Goal: Task Accomplishment & Management: Manage account settings

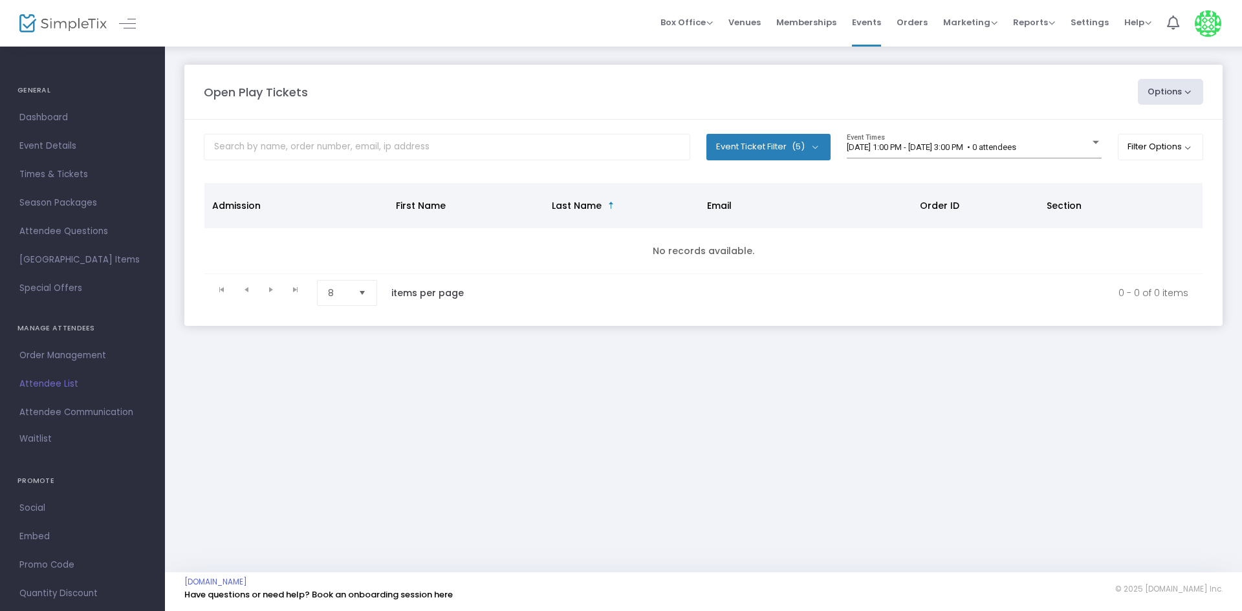
click at [1008, 126] on m-panel-content "Event Ticket Filter (5) Select All First Child Open Play Additional Child Open …" at bounding box center [703, 223] width 1038 height 206
click at [1005, 142] on div "9/19/2025 @ 1:00 PM - 9/19/2025 @ 3:00 PM • 0 attendees Event Times" at bounding box center [973, 146] width 255 height 25
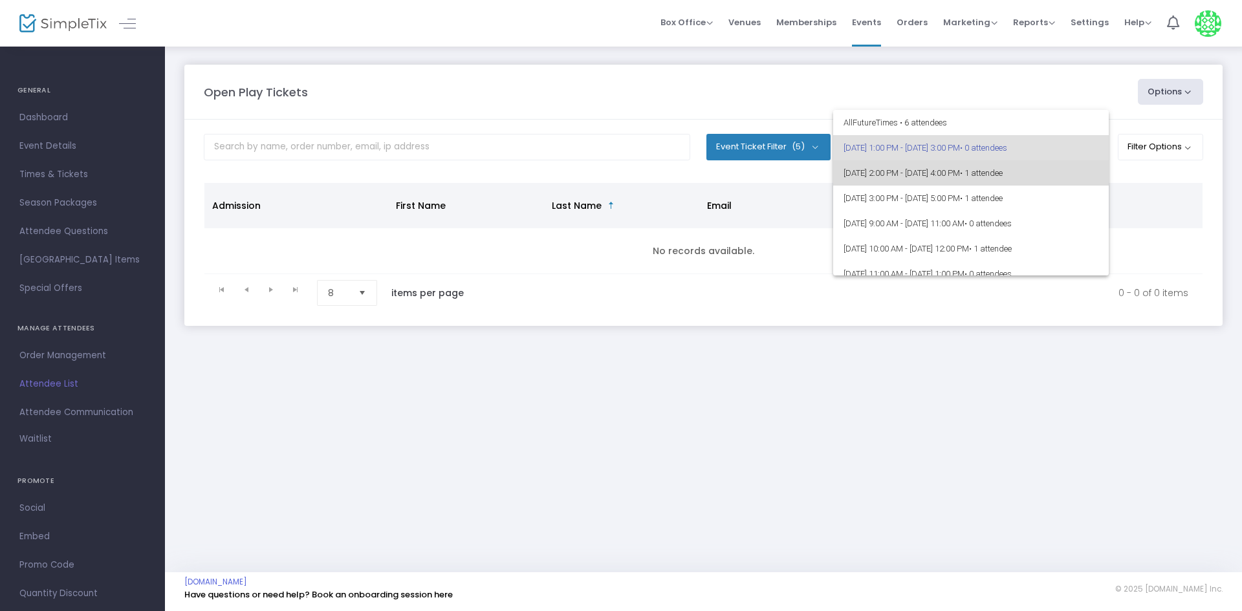
click at [1007, 171] on span "[DATE] 2:00 PM - [DATE] 4:00 PM • 1 attendee" at bounding box center [970, 172] width 255 height 25
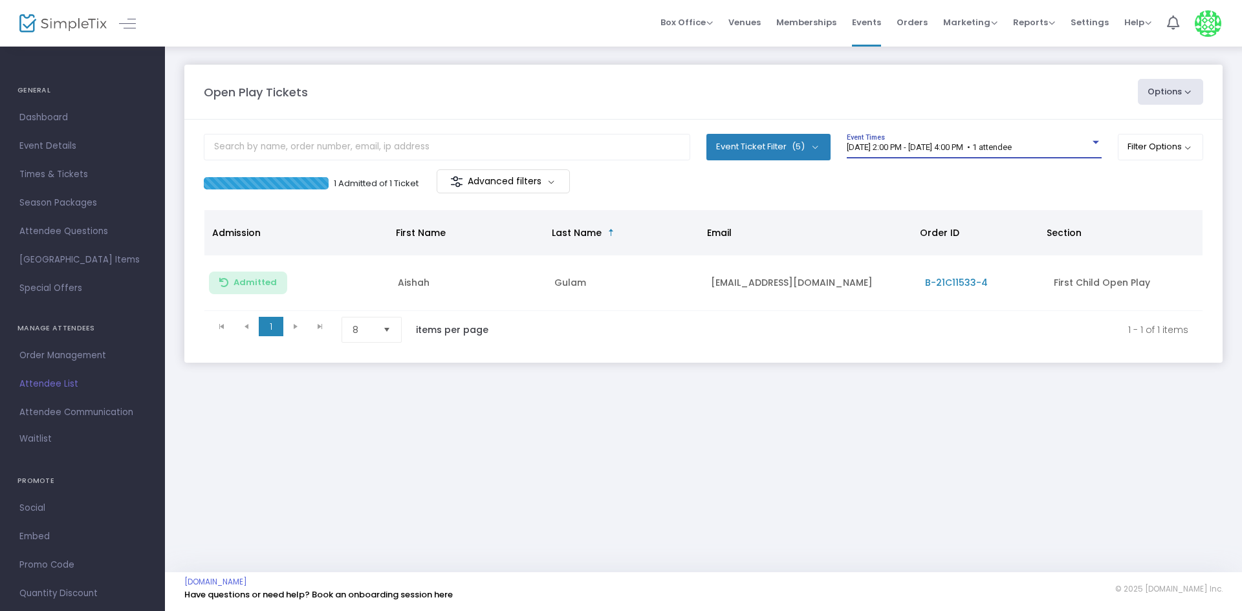
click at [879, 136] on div "9/19/2025 @ 2:00 PM - 9/19/2025 @ 4:00 PM • 1 attendee Event Times" at bounding box center [973, 146] width 255 height 25
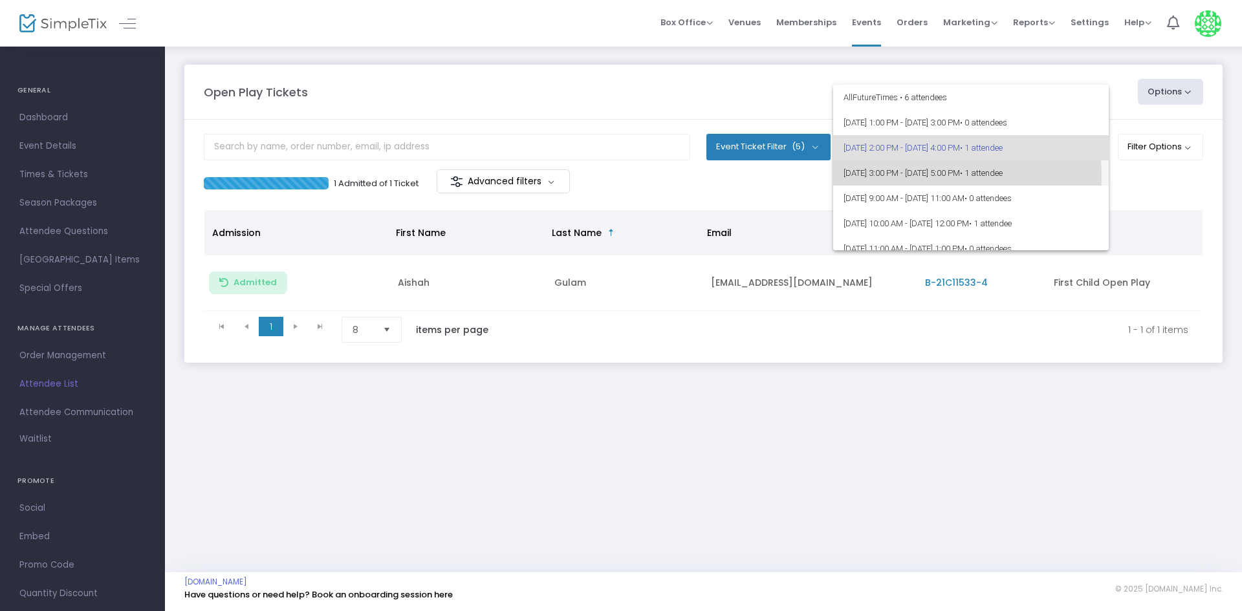
click at [940, 176] on span "[DATE] 3:00 PM - [DATE] 5:00 PM • 1 attendee" at bounding box center [970, 172] width 255 height 25
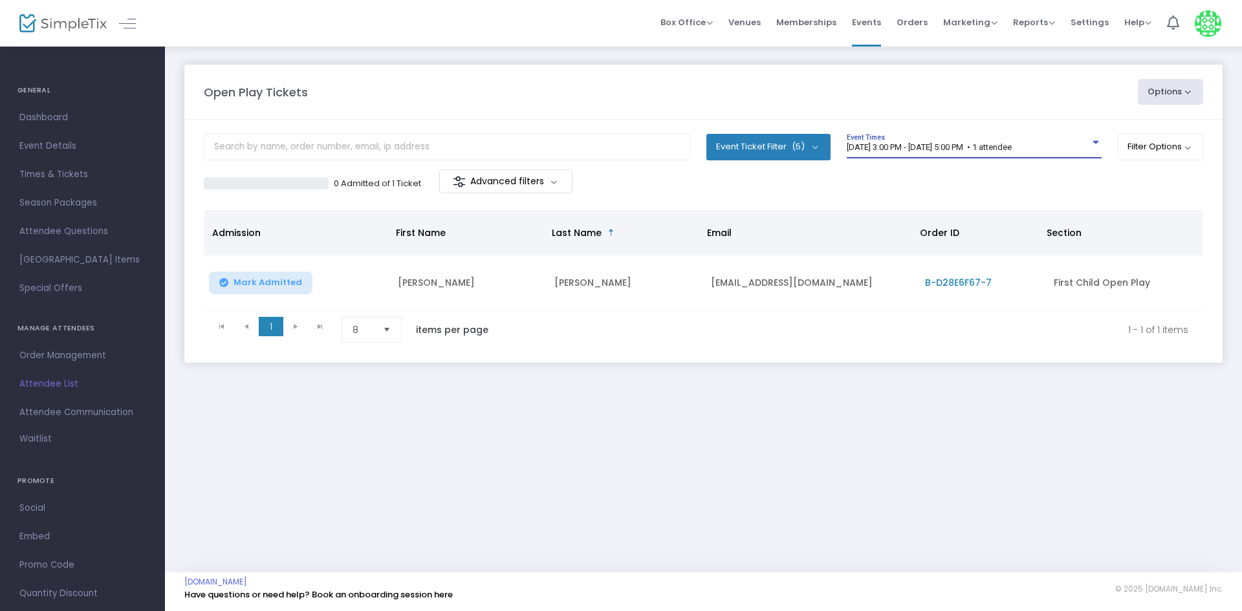
click at [868, 148] on span "9/19/2025 @ 3:00 PM - 9/19/2025 @ 5:00 PM • 1 attendee" at bounding box center [928, 147] width 165 height 10
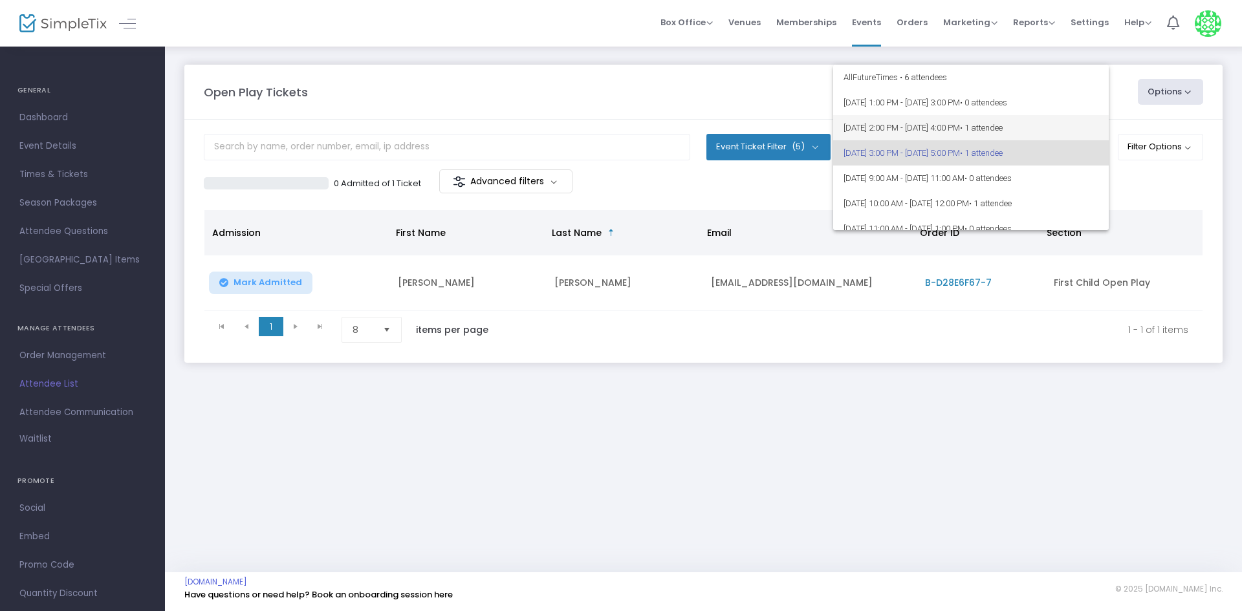
scroll to position [6, 0]
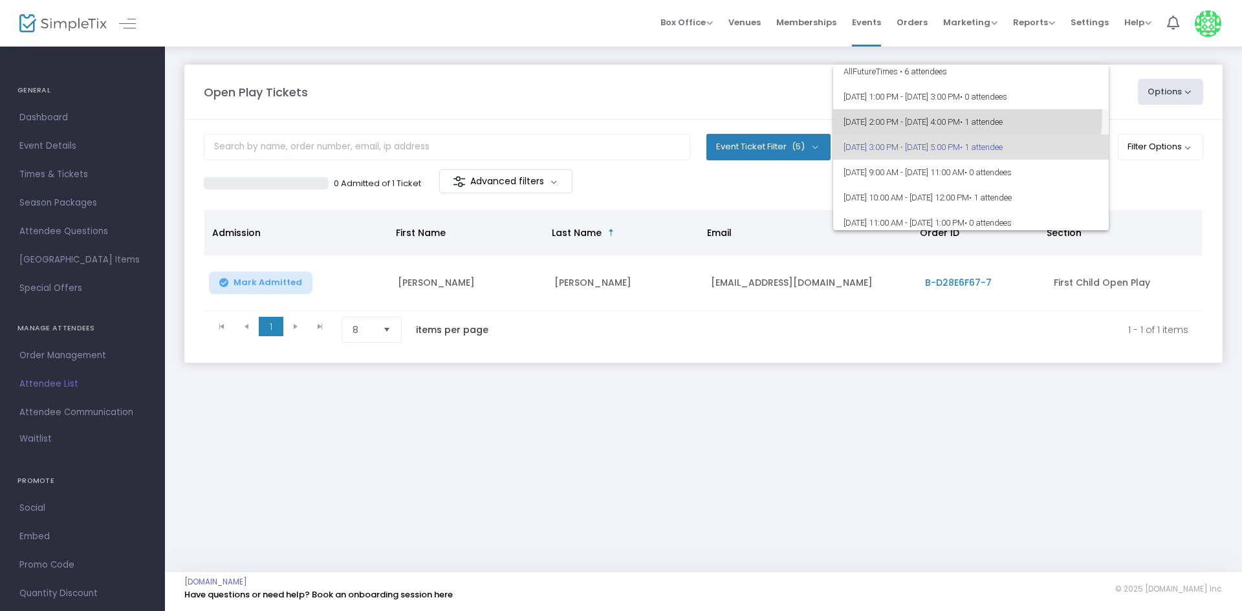
click at [889, 111] on span "9/19/2025 @ 2:00 PM - 9/19/2025 @ 4:00 PM • 1 attendee" at bounding box center [970, 121] width 255 height 25
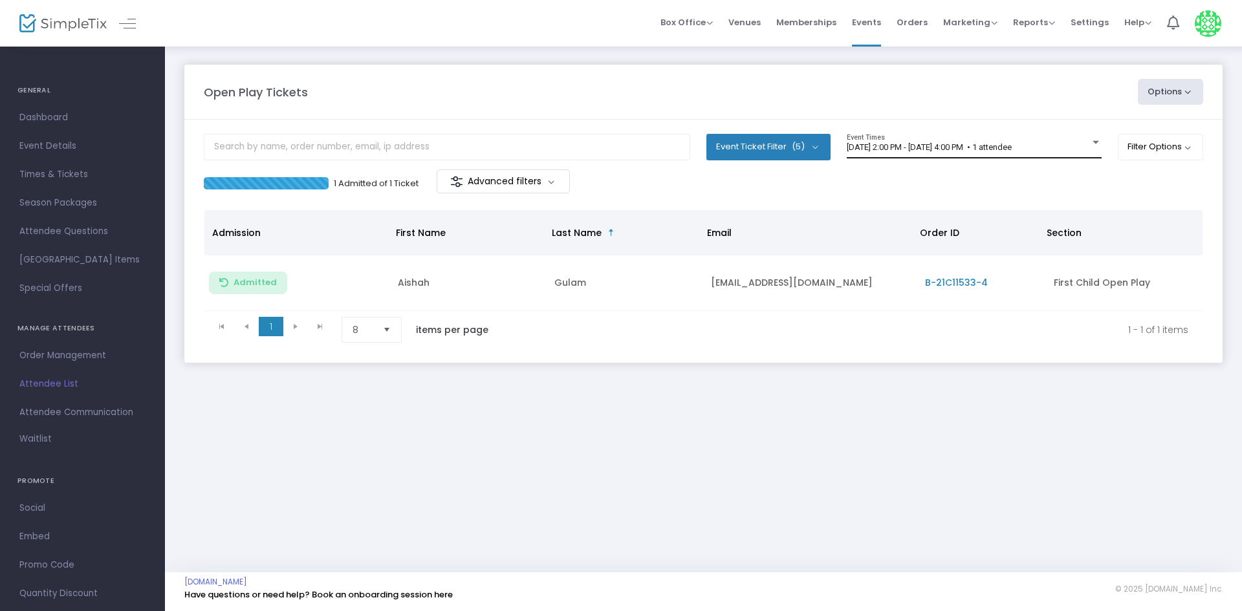
click at [940, 140] on div "9/19/2025 @ 2:00 PM - 9/19/2025 @ 4:00 PM • 1 attendee Event Times" at bounding box center [973, 146] width 255 height 25
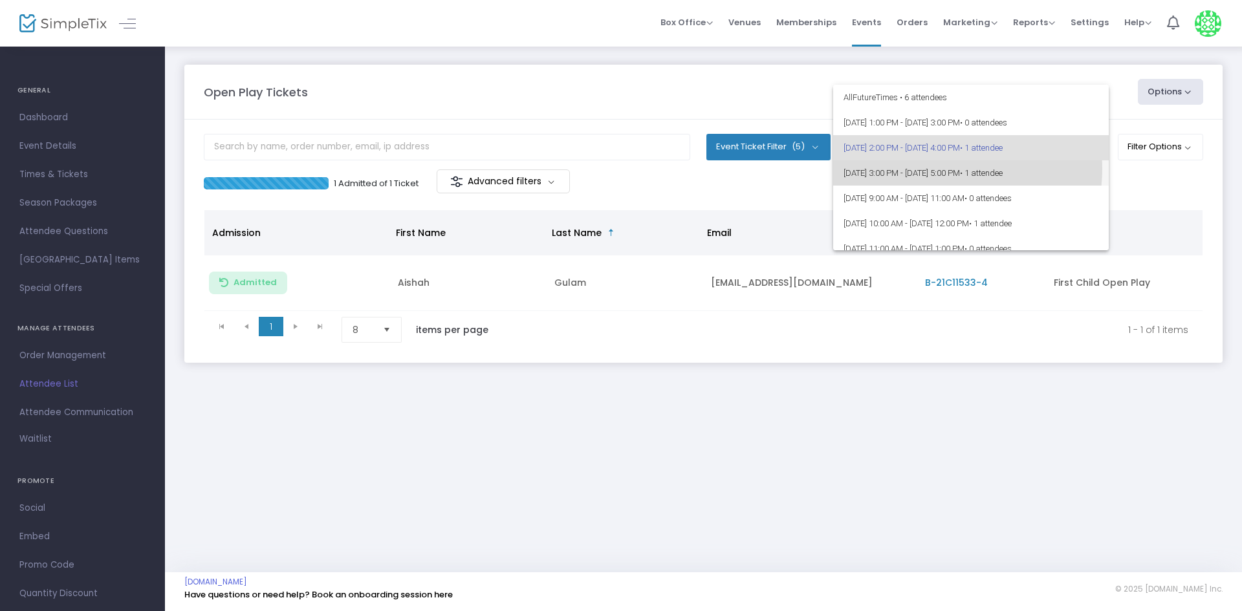
click at [948, 169] on span "[DATE] 3:00 PM - [DATE] 5:00 PM • 1 attendee" at bounding box center [970, 172] width 255 height 25
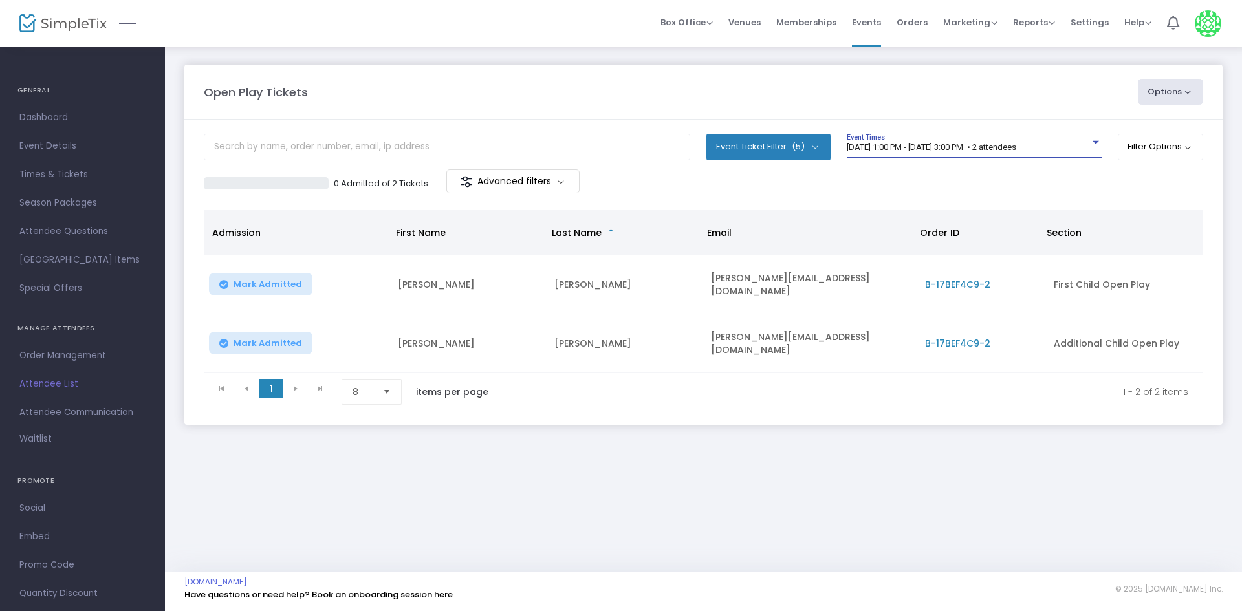
click at [985, 147] on span "9/19/2025 @ 1:00 PM - 9/19/2025 @ 3:00 PM • 2 attendees" at bounding box center [930, 147] width 169 height 10
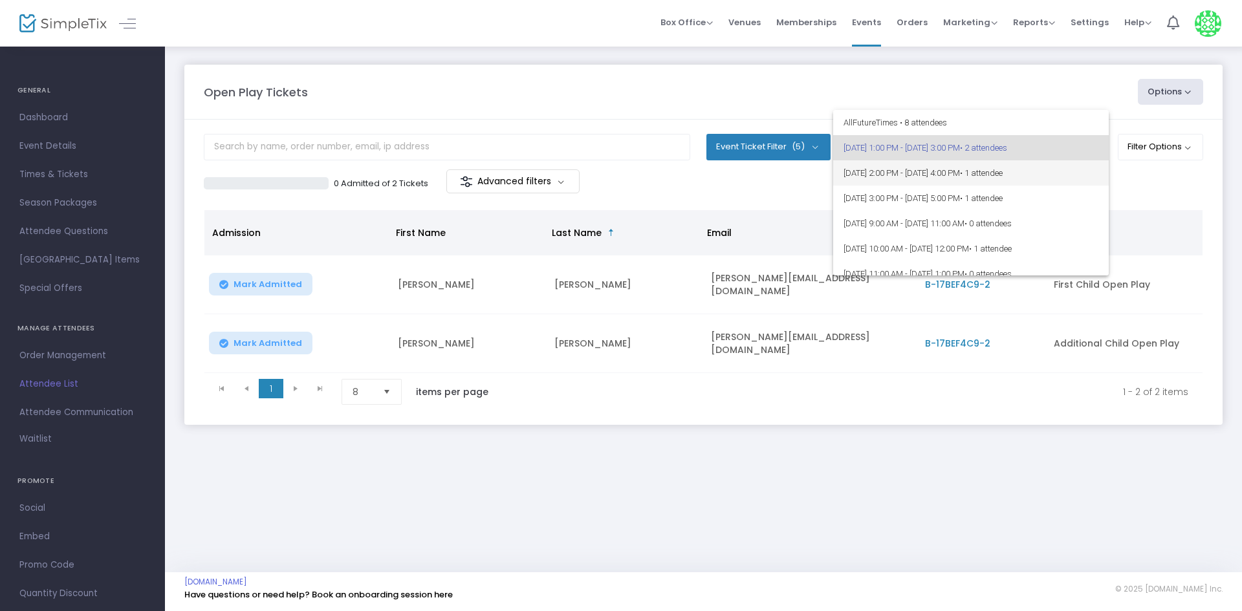
click at [986, 166] on span "9/19/2025 @ 2:00 PM - 9/19/2025 @ 4:00 PM • 1 attendee" at bounding box center [970, 172] width 255 height 25
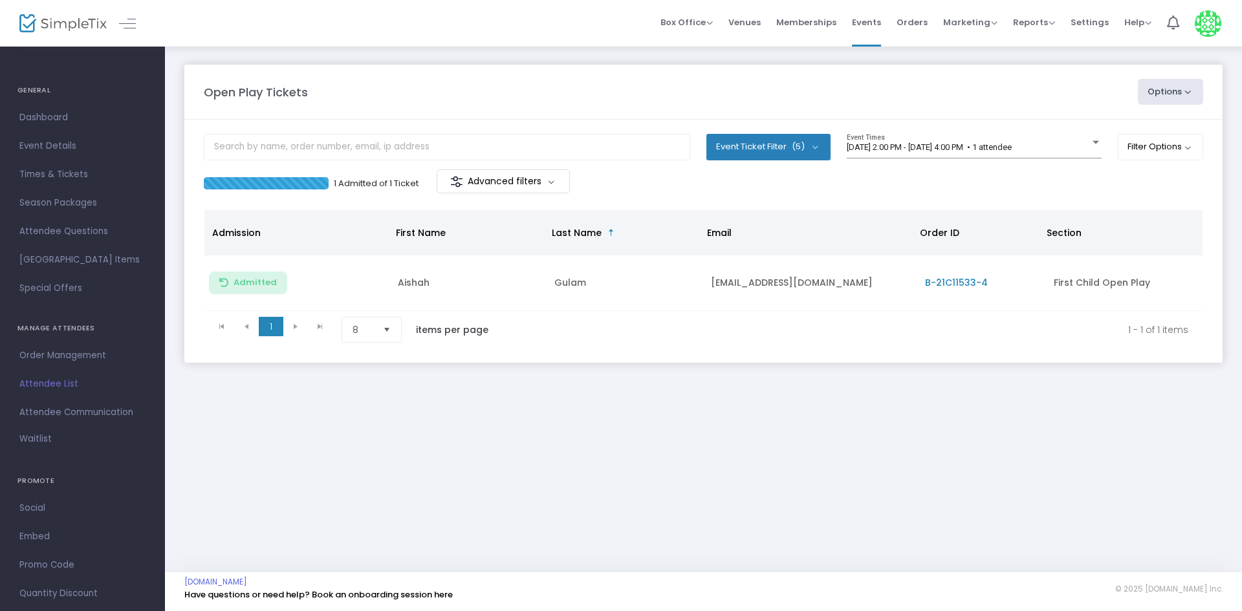
click at [958, 164] on div "9/19/2025 @ 2:00 PM - 9/19/2025 @ 4:00 PM • 1 attendee Event Times" at bounding box center [973, 152] width 255 height 36
click at [901, 104] on div "Open Play Tickets Options Import Attendees Export List Print Name Tags Export t…" at bounding box center [703, 92] width 1012 height 26
click at [920, 140] on div "9/19/2025 @ 2:00 PM - 9/19/2025 @ 4:00 PM • 1 attendee Event Times" at bounding box center [973, 146] width 255 height 25
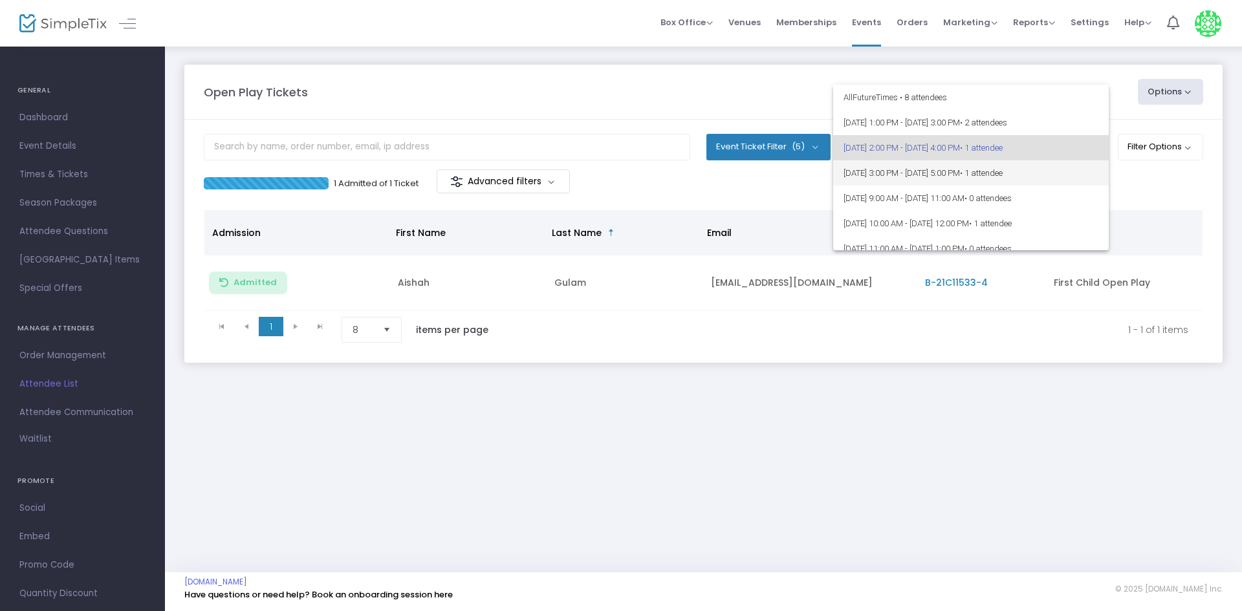
click at [951, 178] on span "[DATE] 3:00 PM - [DATE] 5:00 PM • 1 attendee" at bounding box center [970, 172] width 255 height 25
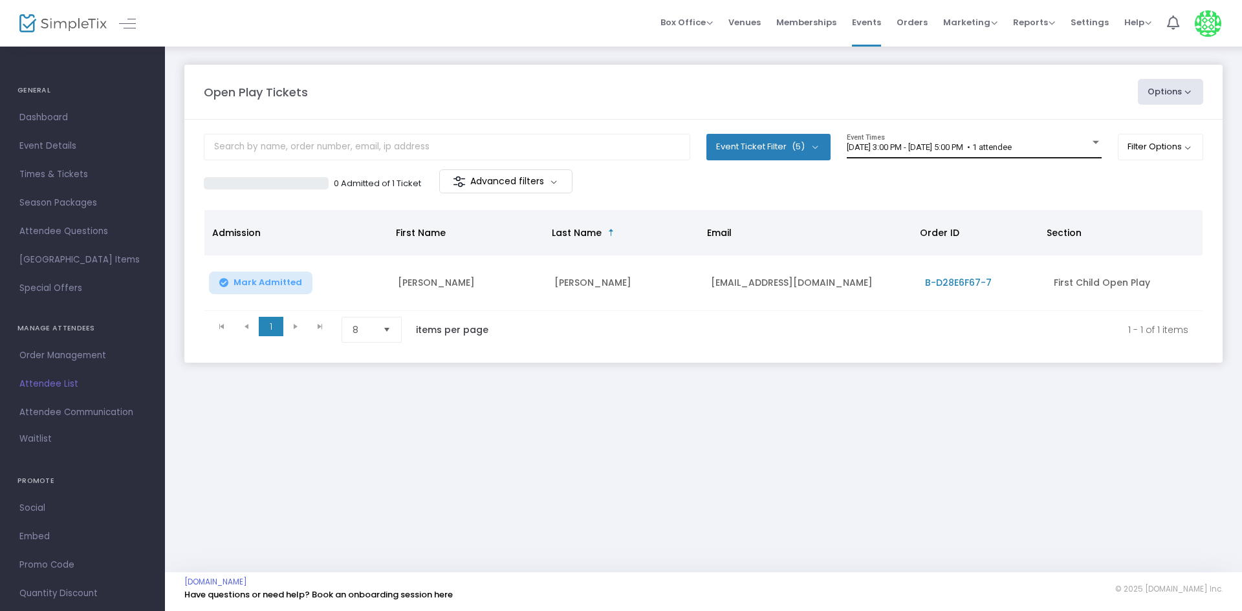
click at [869, 155] on div "[DATE] 3:00 PM - [DATE] 5:00 PM • 1 attendee Event Times" at bounding box center [973, 146] width 255 height 25
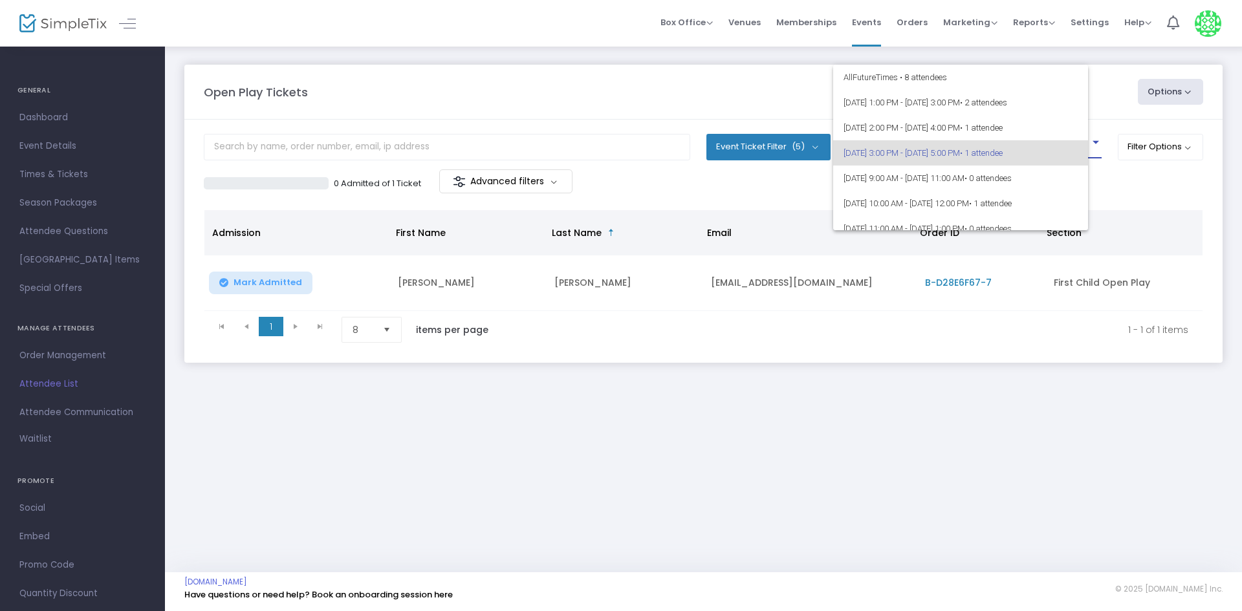
scroll to position [6, 0]
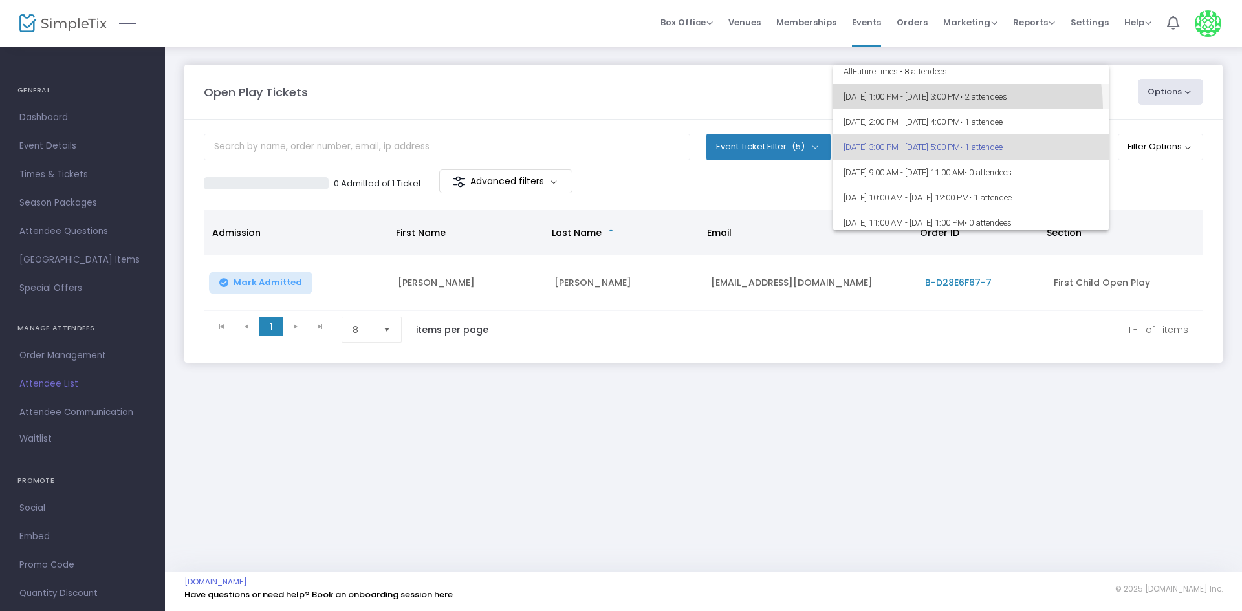
click at [947, 107] on span "9/19/2025 @ 1:00 PM - 9/19/2025 @ 3:00 PM • 2 attendees" at bounding box center [970, 96] width 255 height 25
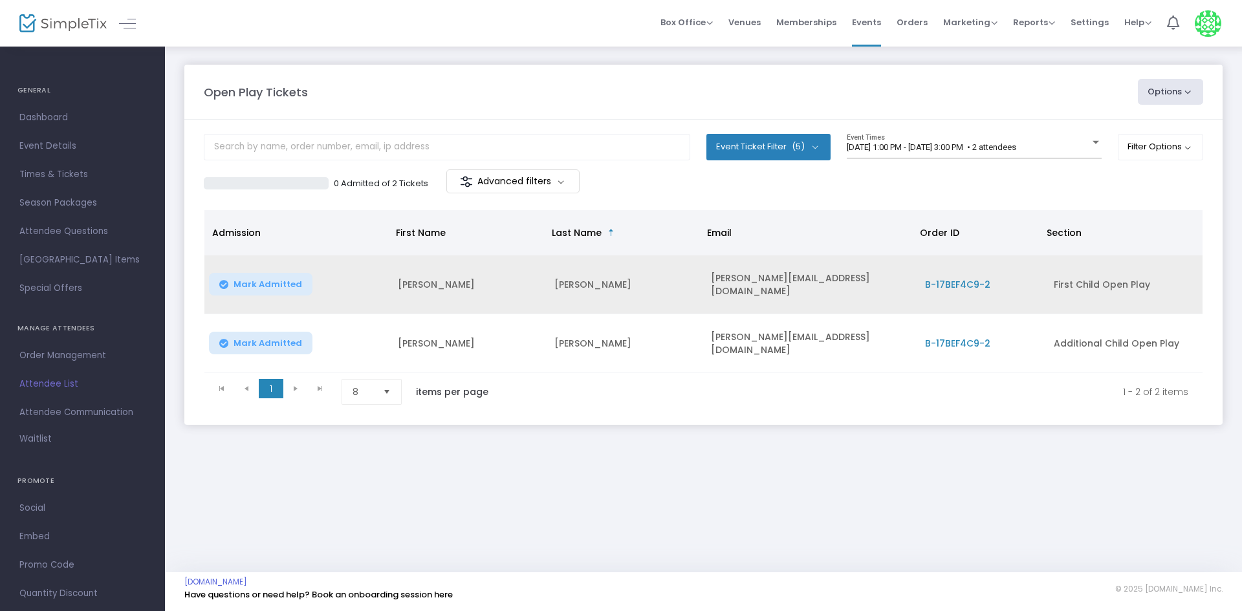
click at [252, 279] on span "Mark Admitted" at bounding box center [267, 284] width 69 height 10
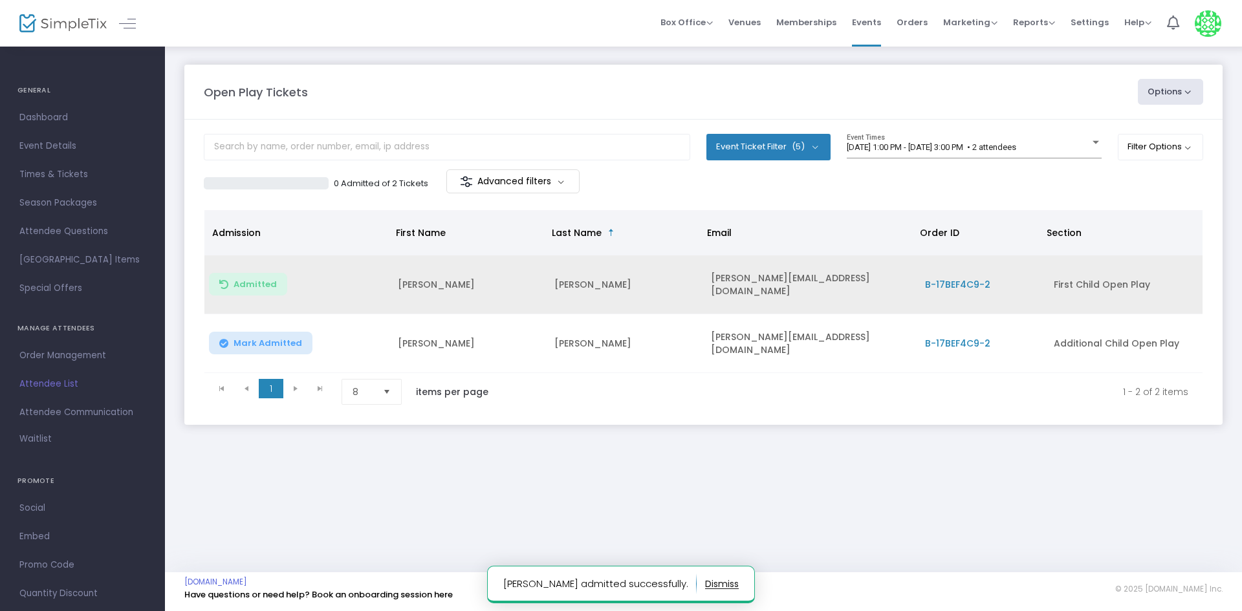
click at [252, 338] on span "Mark Admitted" at bounding box center [267, 343] width 69 height 10
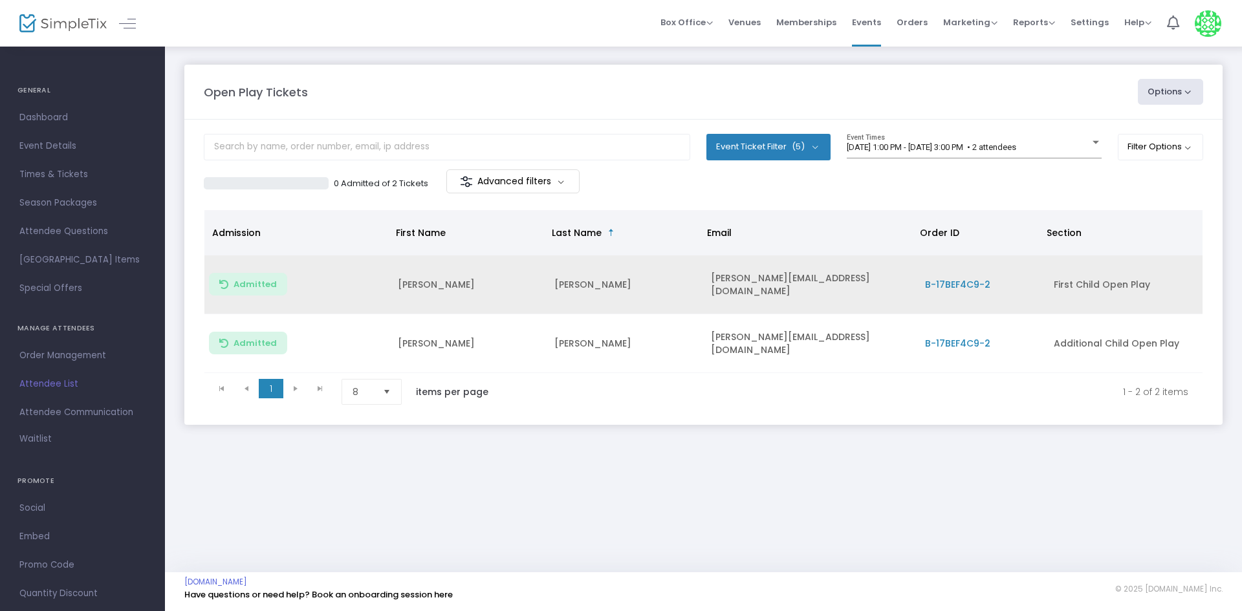
click at [417, 285] on td "[PERSON_NAME]" at bounding box center [468, 284] width 156 height 59
click at [410, 290] on td "[PERSON_NAME]" at bounding box center [468, 284] width 156 height 59
click at [410, 287] on td "[PERSON_NAME]" at bounding box center [468, 284] width 156 height 59
copy td "[PERSON_NAME]"
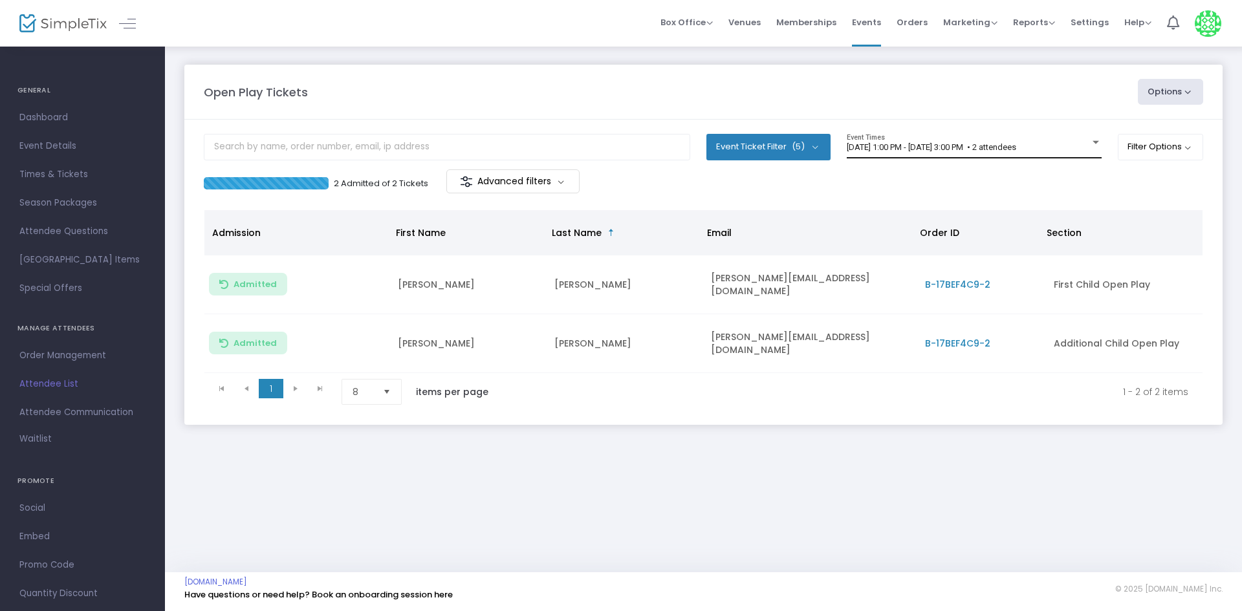
click at [907, 144] on span "[DATE] 1:00 PM - [DATE] 3:00 PM • 2 attendees" at bounding box center [930, 147] width 169 height 10
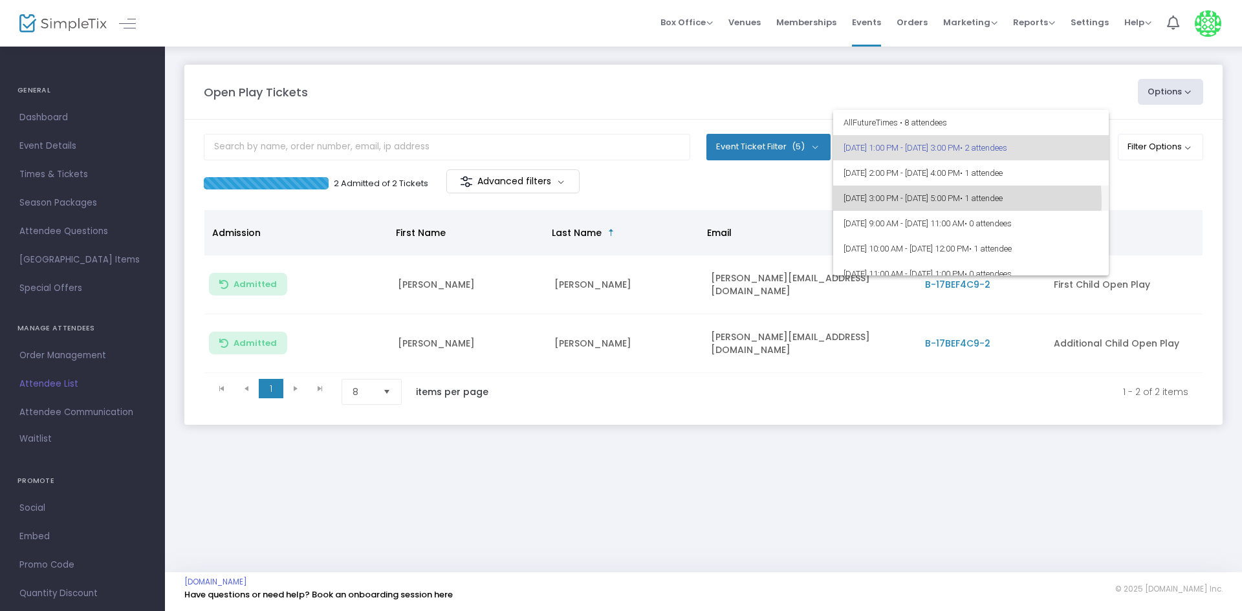
click at [908, 202] on span "9/19/2025 @ 3:00 PM - 9/19/2025 @ 5:00 PM • 1 attendee" at bounding box center [970, 198] width 255 height 25
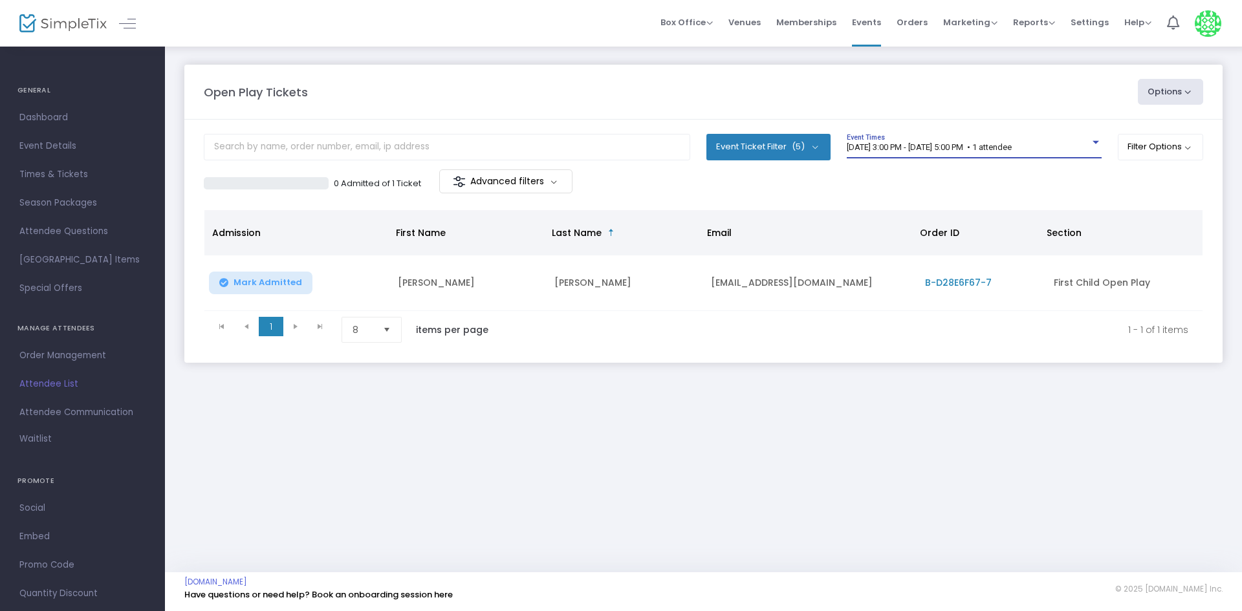
click at [956, 155] on div "9/19/2025 @ 3:00 PM - 9/19/2025 @ 5:00 PM • 1 attendee Event Times" at bounding box center [973, 146] width 255 height 25
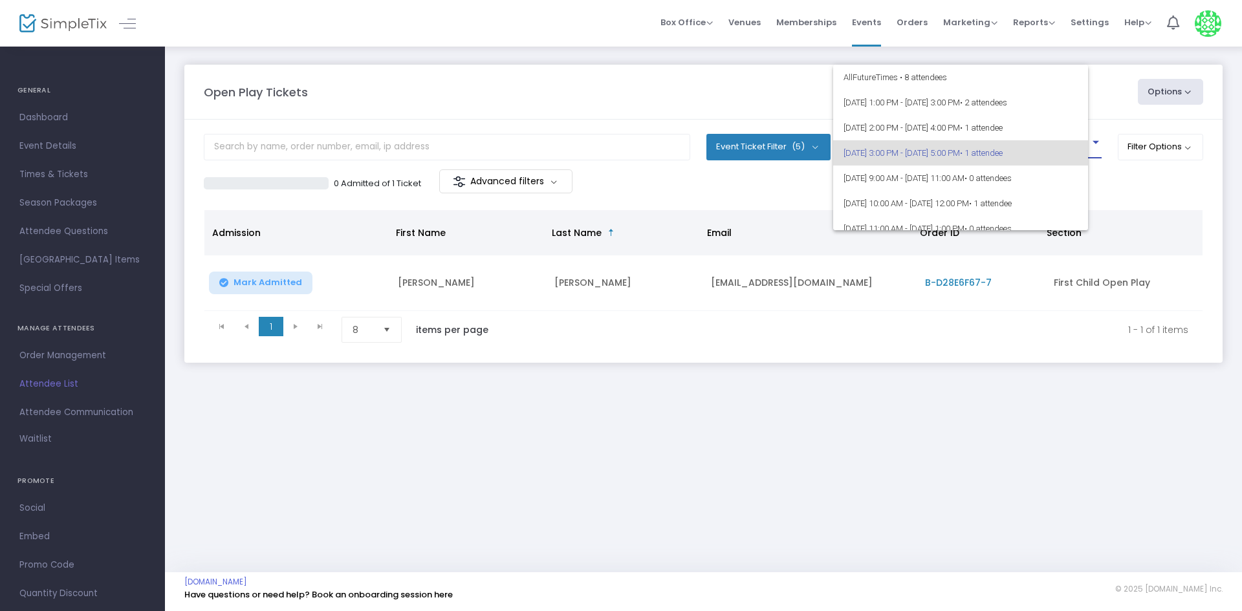
scroll to position [6, 0]
click at [942, 120] on span "9/19/2025 @ 2:00 PM - 9/19/2025 @ 4:00 PM • 1 attendee" at bounding box center [970, 121] width 255 height 25
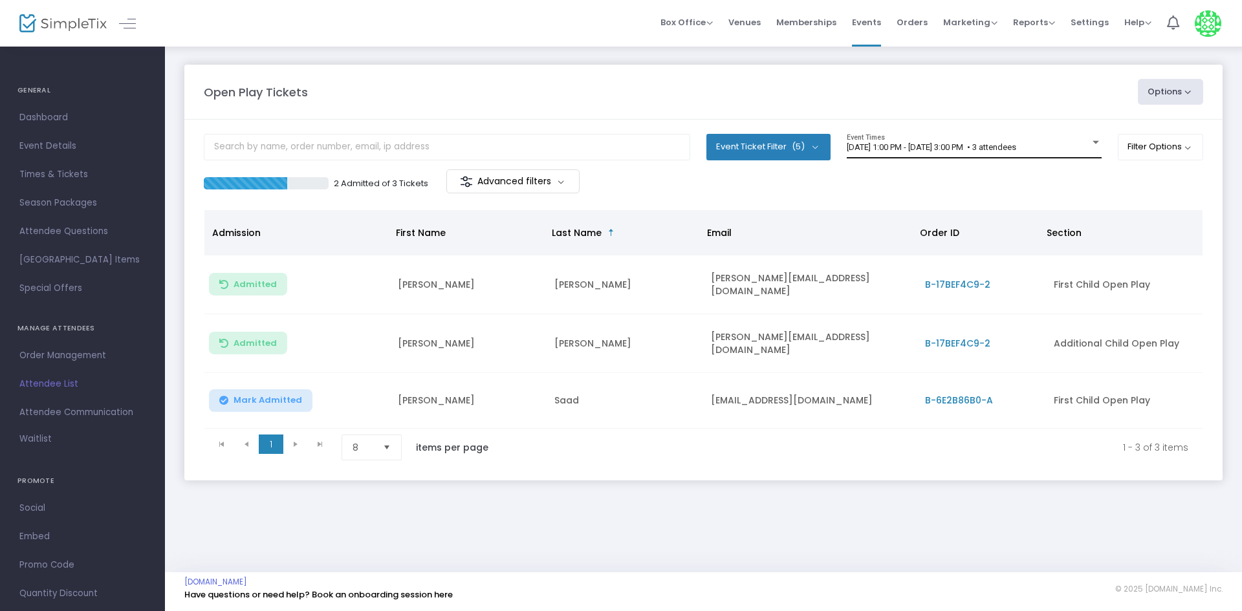
click at [973, 153] on div "[DATE] 1:00 PM - [DATE] 3:00 PM • 3 attendees Event Times" at bounding box center [973, 146] width 255 height 25
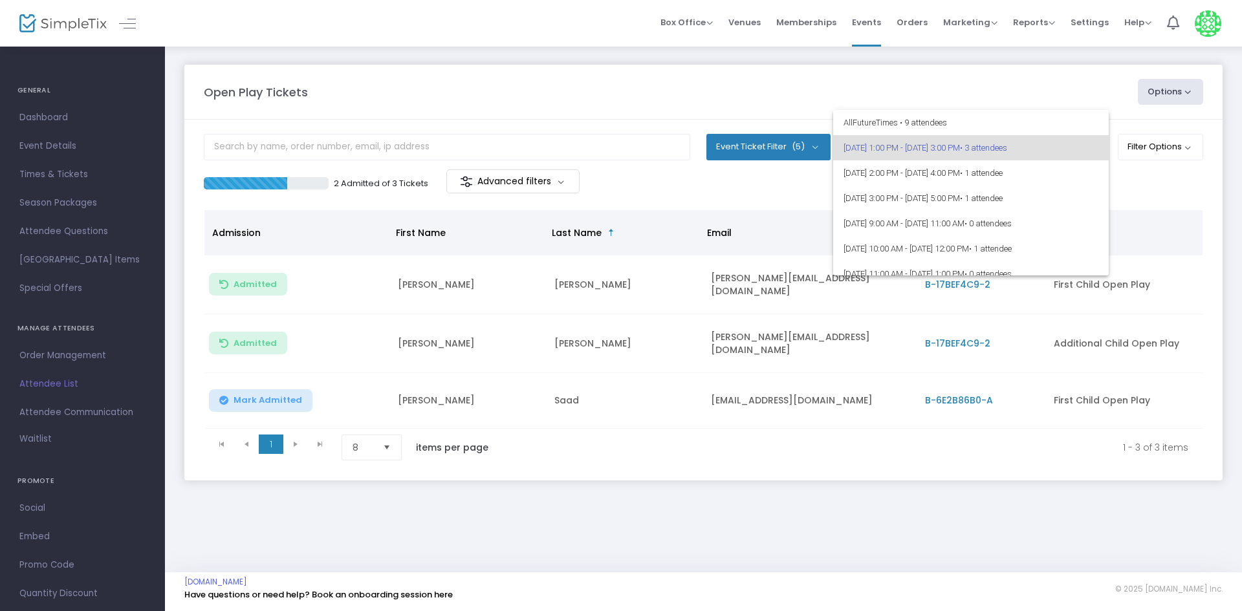
click at [296, 403] on div at bounding box center [621, 305] width 1242 height 611
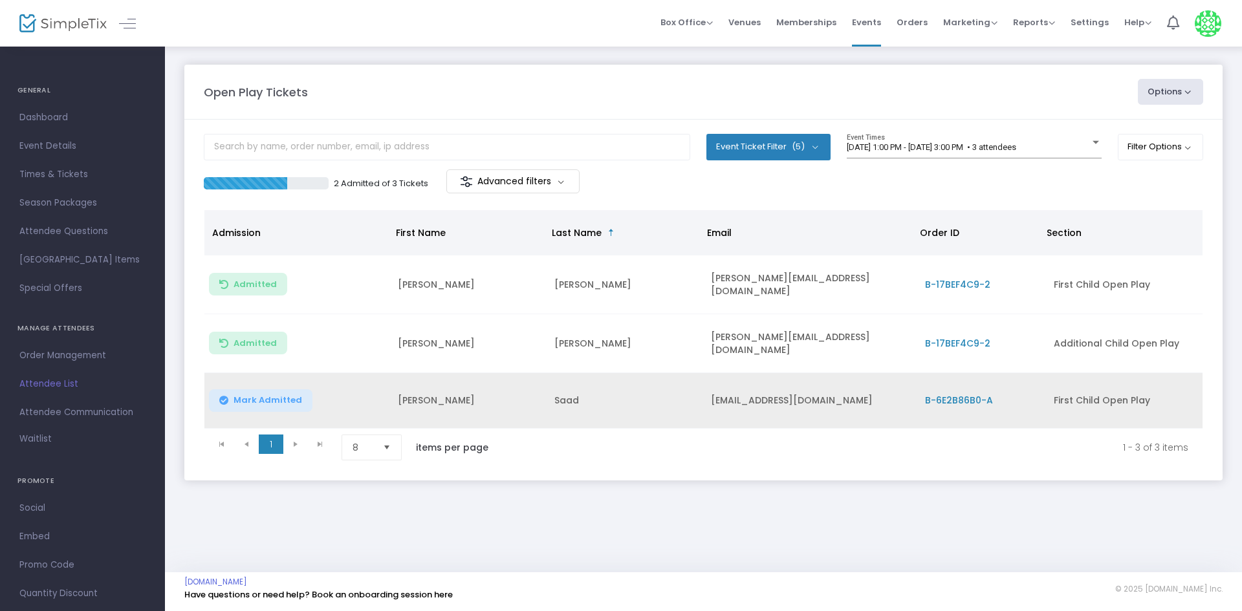
click at [296, 403] on button "Mark Admitted" at bounding box center [260, 400] width 103 height 23
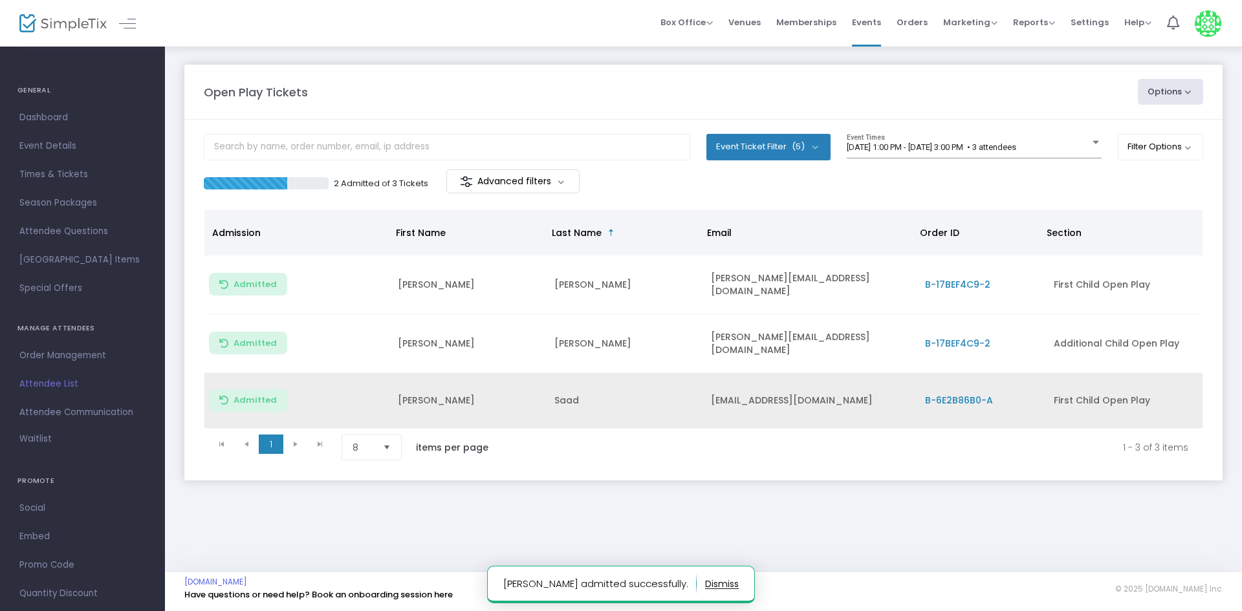
click at [419, 396] on td "Fernand" at bounding box center [468, 401] width 156 height 56
copy td "Fernand"
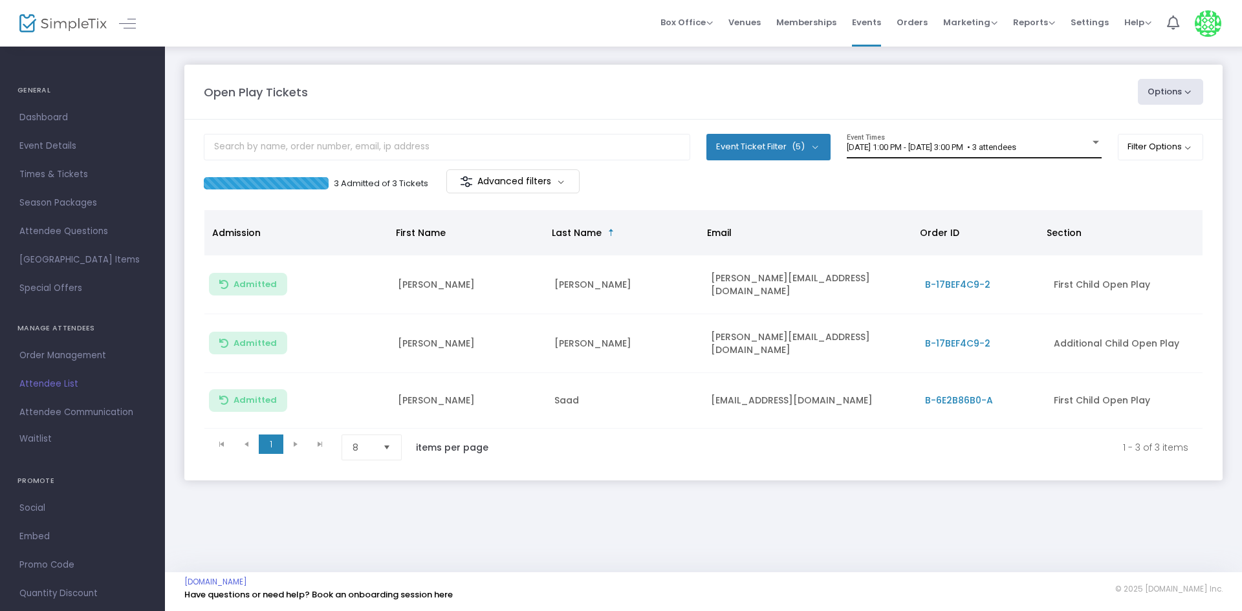
click at [945, 158] on div "[DATE] 1:00 PM - [DATE] 3:00 PM • 3 attendees Event Times" at bounding box center [973, 146] width 255 height 25
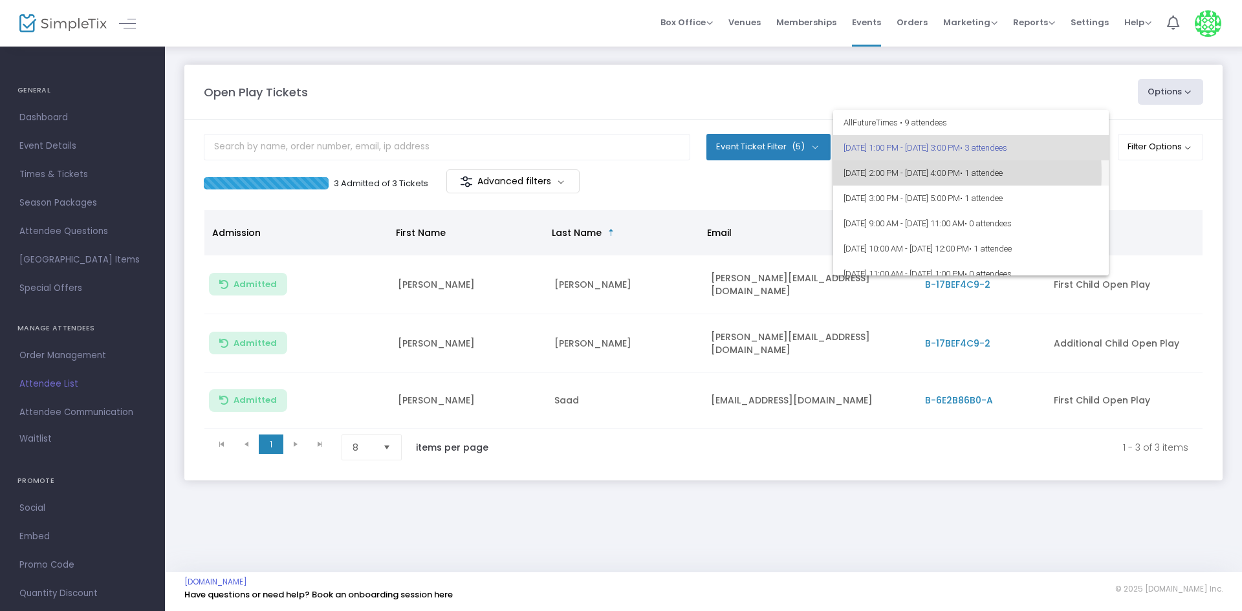
click at [884, 174] on span "9/19/2025 @ 2:00 PM - 9/19/2025 @ 4:00 PM • 1 attendee" at bounding box center [970, 172] width 255 height 25
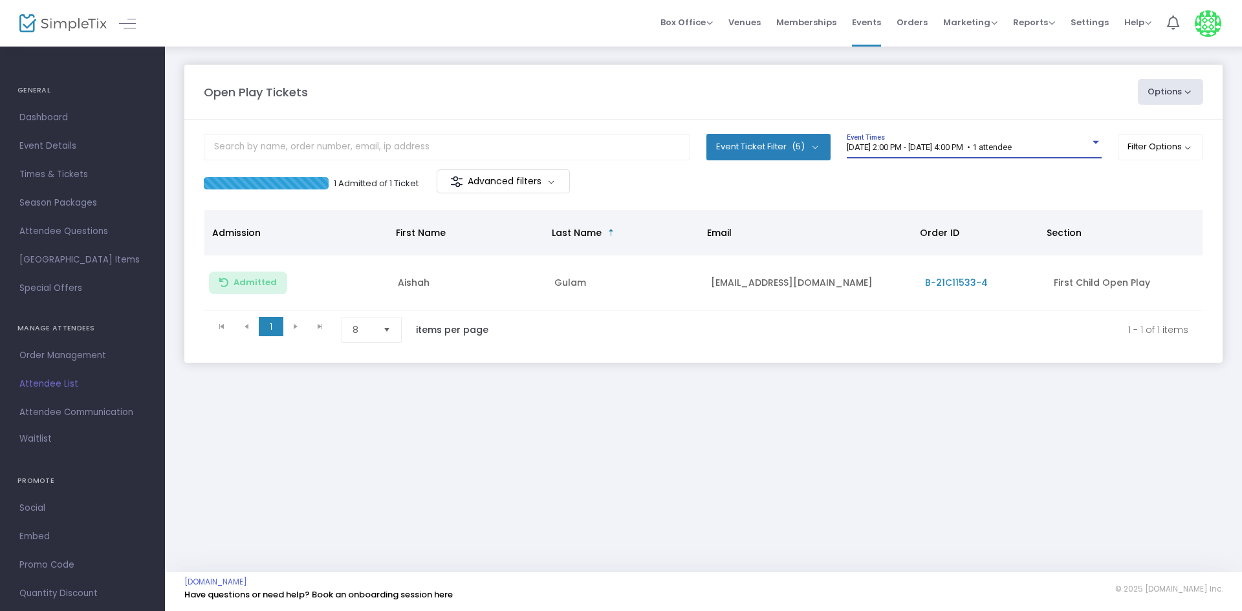
click at [913, 157] on div "9/19/2025 @ 2:00 PM - 9/19/2025 @ 4:00 PM • 1 attendee Event Times" at bounding box center [973, 146] width 255 height 25
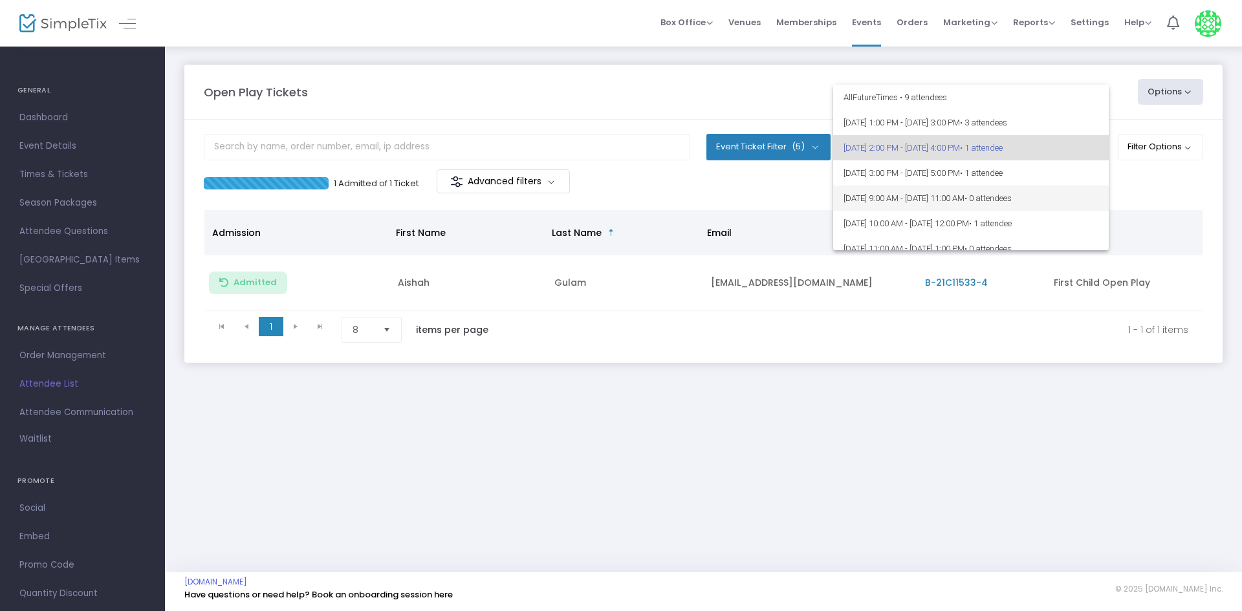
click at [940, 186] on span "[DATE] 9:00 AM - [DATE] 11:00 AM • 0 attendees" at bounding box center [970, 198] width 255 height 25
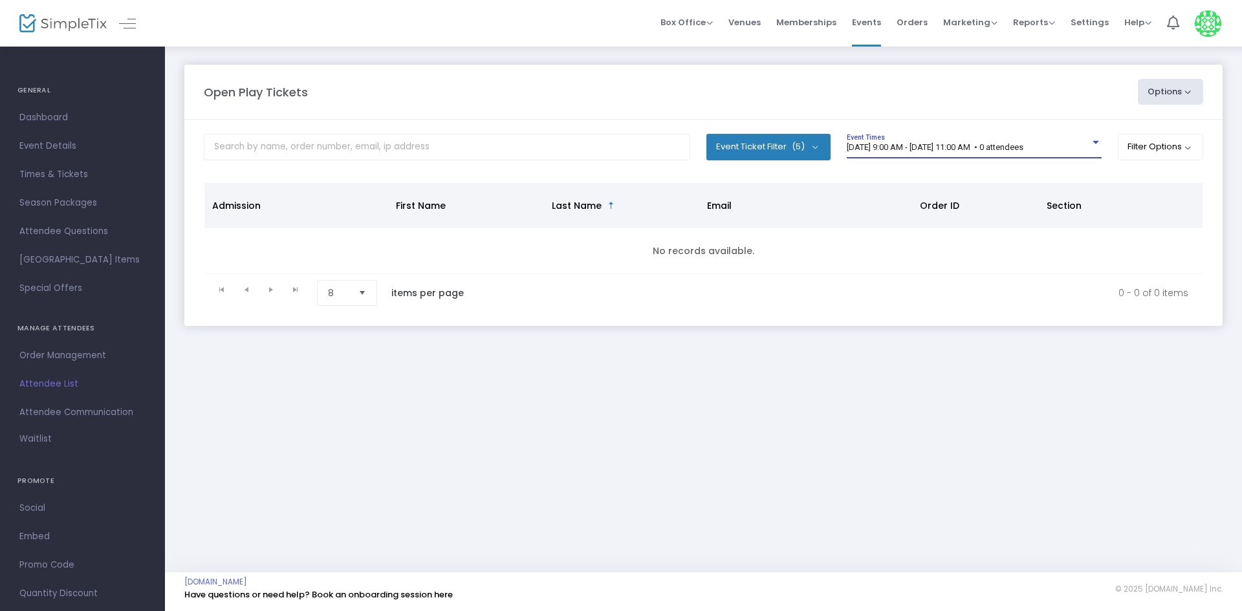
click at [970, 147] on span "[DATE] 9:00 AM - [DATE] 11:00 AM • 0 attendees" at bounding box center [934, 147] width 177 height 10
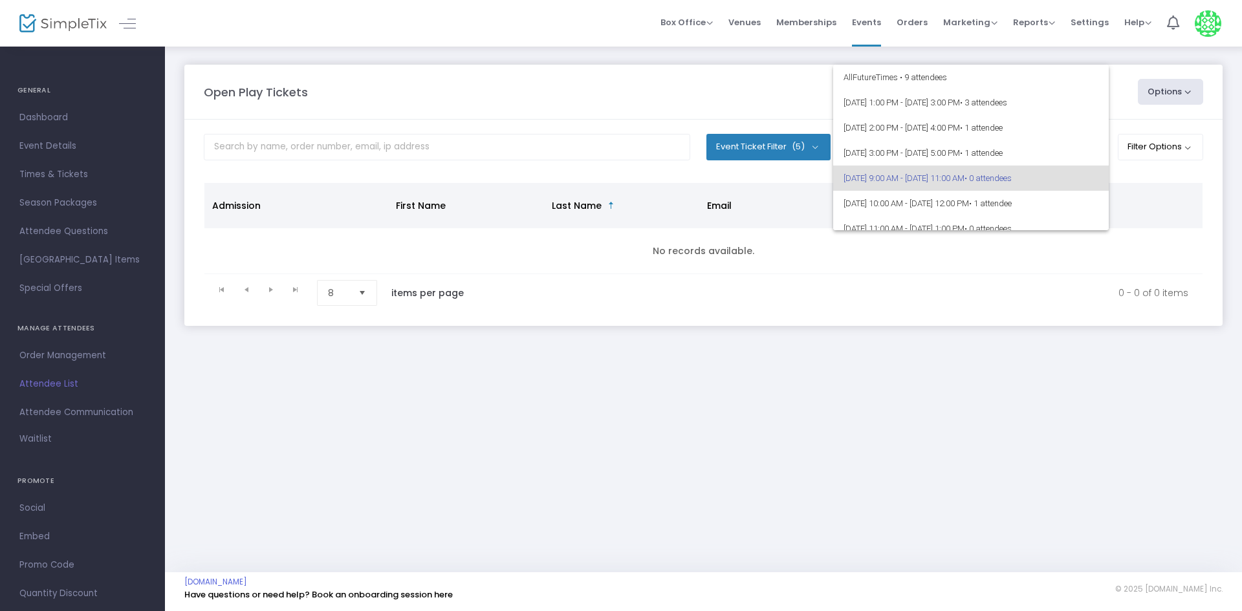
scroll to position [31, 0]
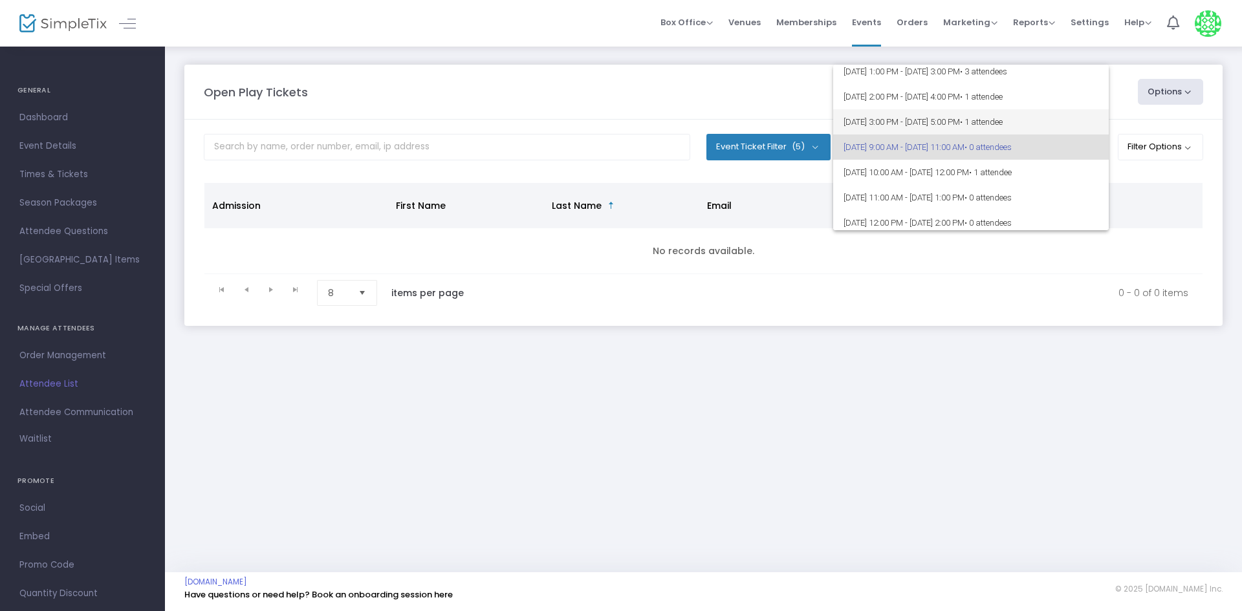
click at [1002, 122] on span "• 1 attendee" at bounding box center [981, 122] width 43 height 10
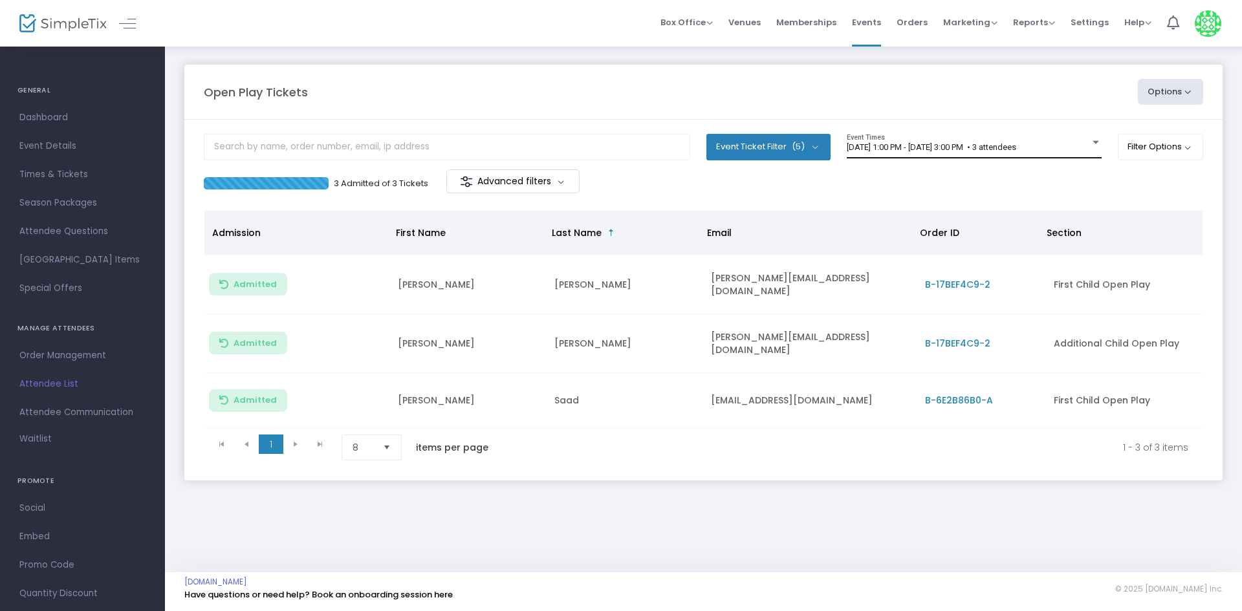
click at [936, 141] on div "[DATE] 1:00 PM - [DATE] 3:00 PM • 3 attendees Event Times" at bounding box center [973, 146] width 255 height 25
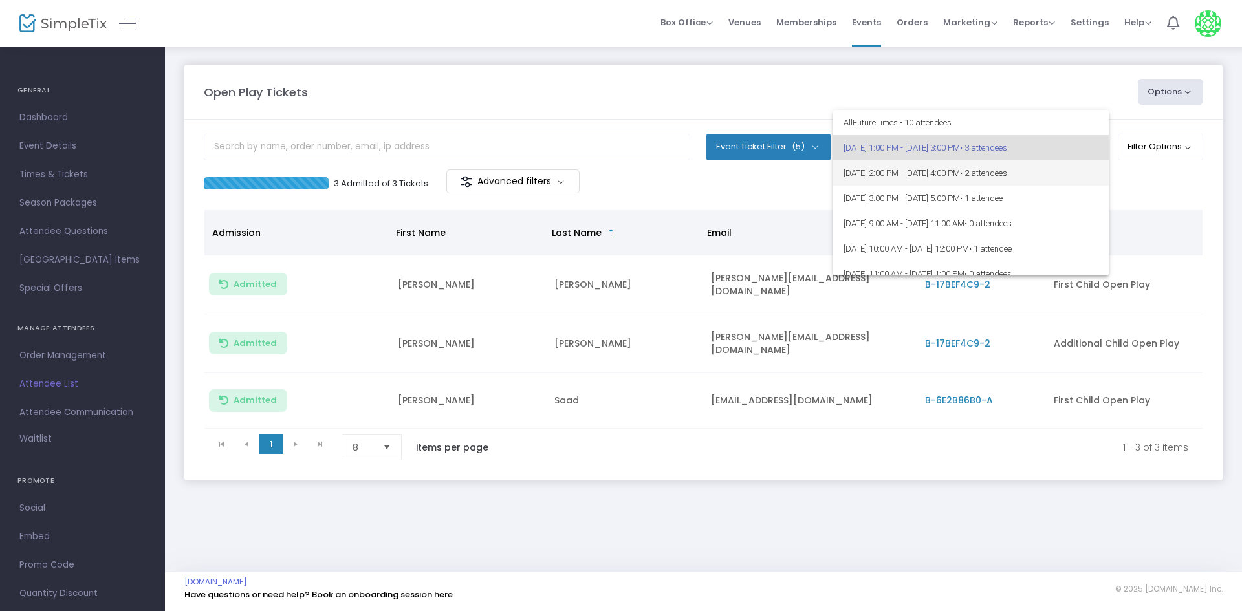
click at [894, 170] on span "[DATE] 2:00 PM - [DATE] 4:00 PM • 2 attendees" at bounding box center [970, 172] width 255 height 25
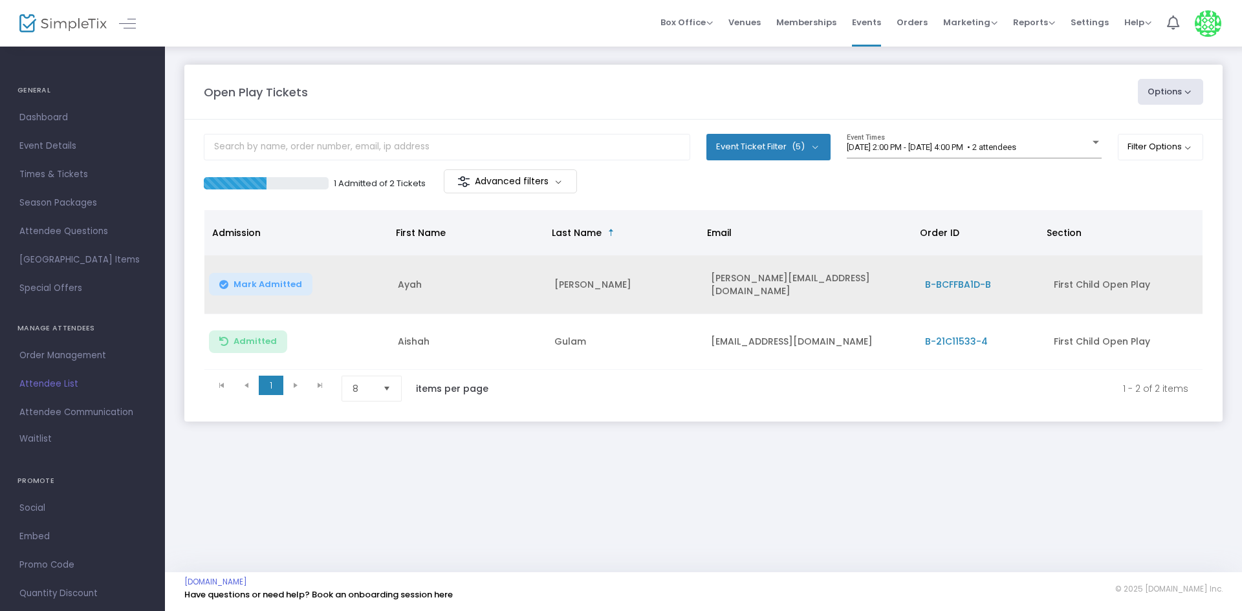
click at [299, 283] on button "Mark Admitted" at bounding box center [260, 284] width 103 height 23
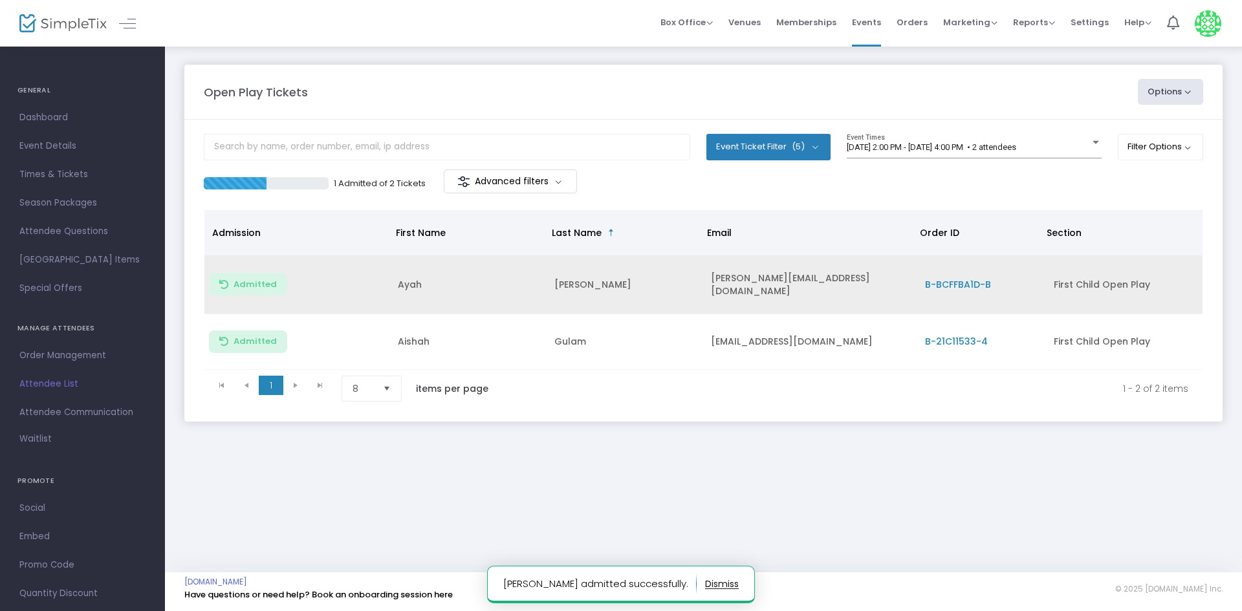
click at [424, 281] on td "Ayah" at bounding box center [468, 284] width 156 height 59
click at [391, 285] on td "Ayah" at bounding box center [468, 284] width 156 height 59
click at [399, 281] on td "Ayah" at bounding box center [468, 284] width 156 height 59
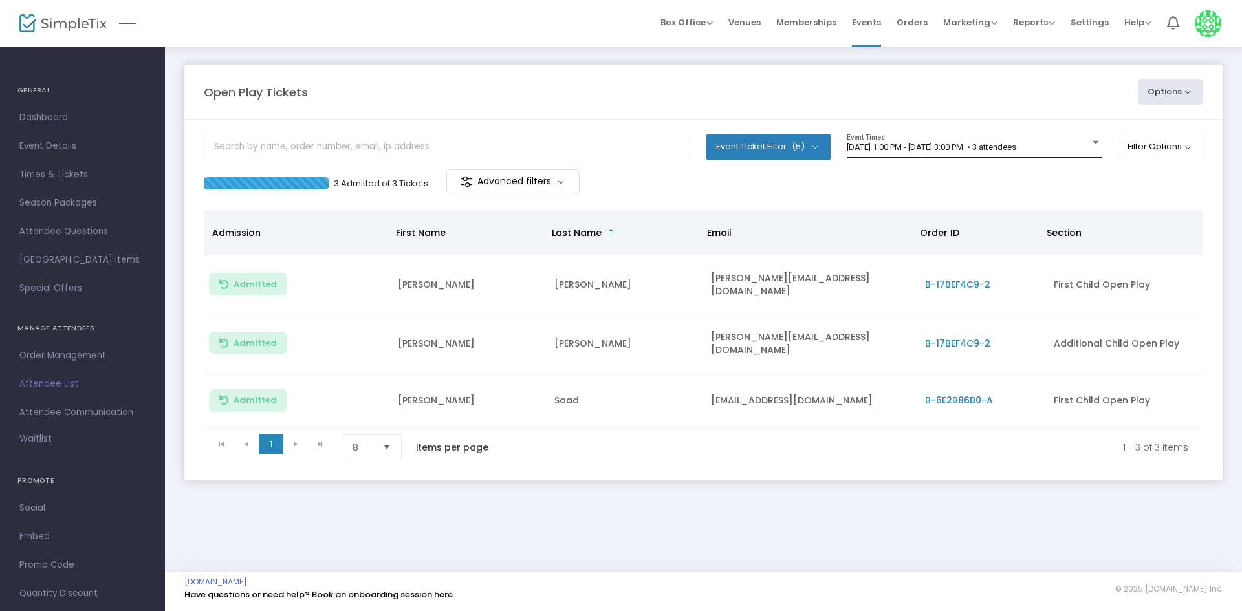
click at [944, 146] on span "[DATE] 1:00 PM - [DATE] 3:00 PM • 3 attendees" at bounding box center [930, 147] width 169 height 10
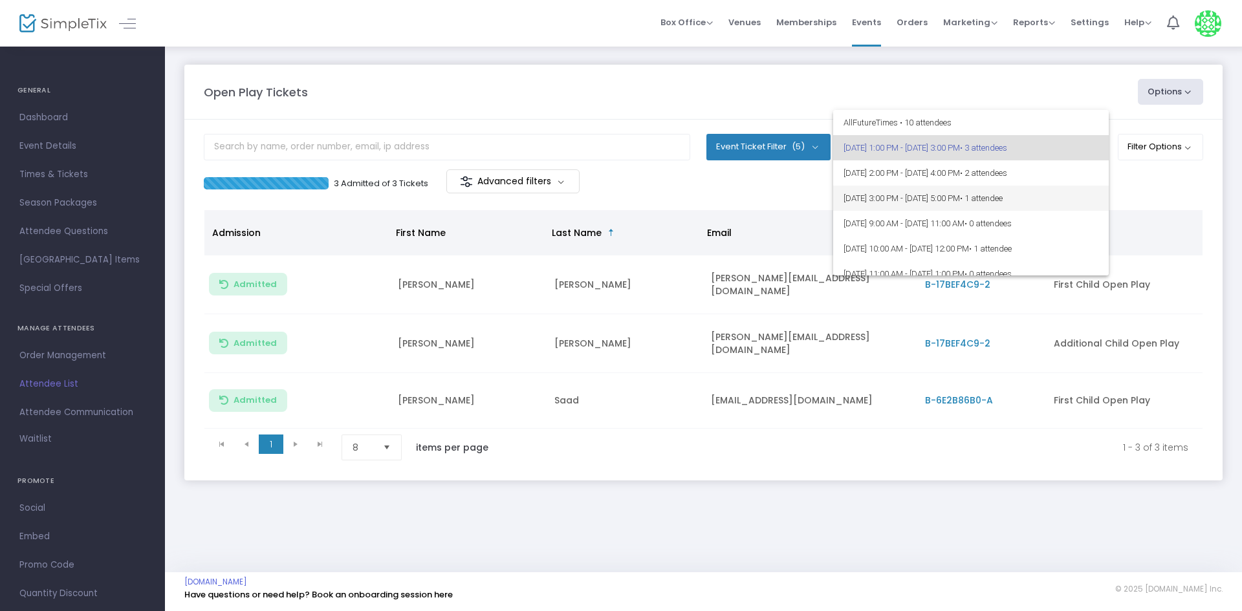
click at [1047, 188] on span "[DATE] 3:00 PM - [DATE] 5:00 PM • 1 attendee" at bounding box center [970, 198] width 255 height 25
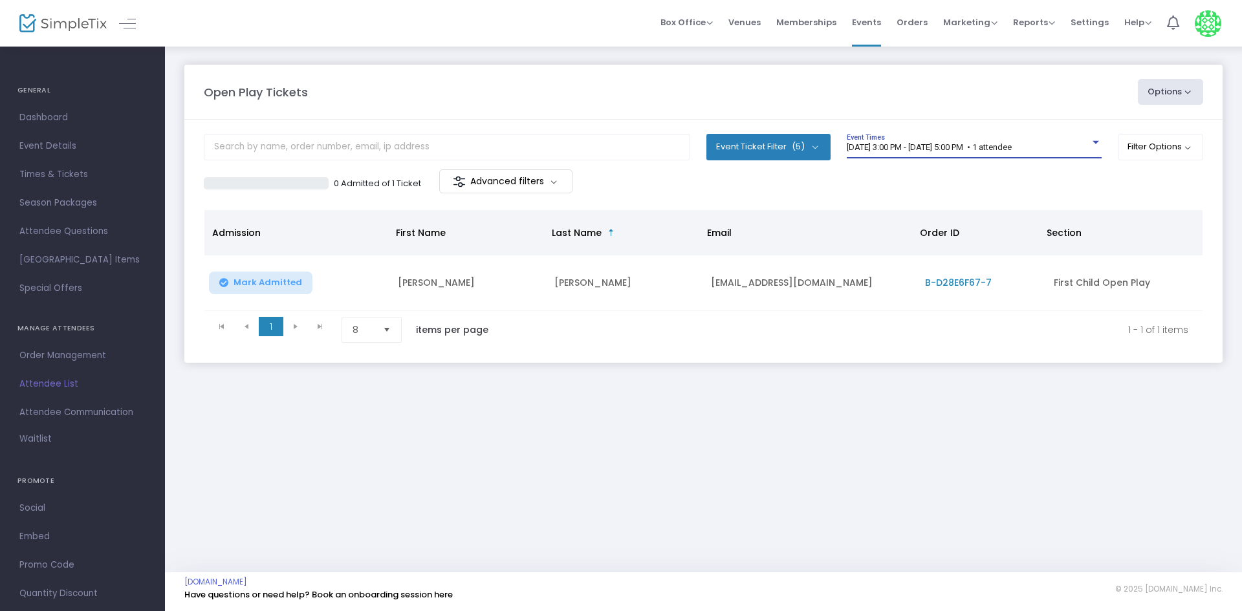
click at [891, 147] on span "[DATE] 3:00 PM - [DATE] 5:00 PM • 1 attendee" at bounding box center [928, 147] width 165 height 10
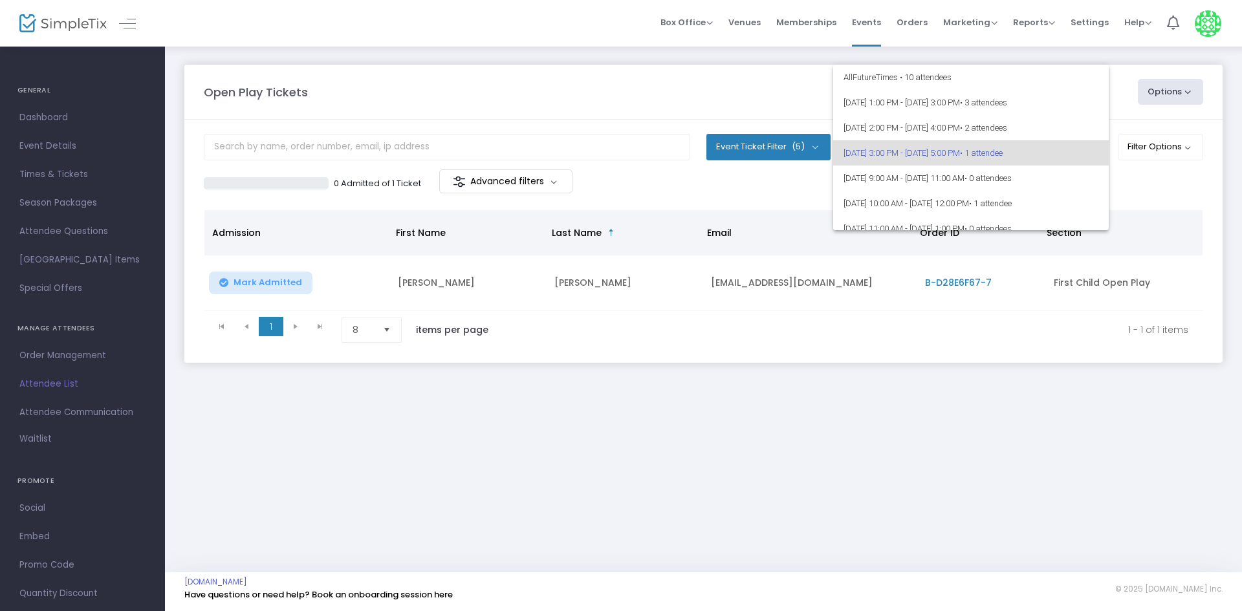
scroll to position [6, 0]
click at [579, 435] on div at bounding box center [621, 305] width 1242 height 611
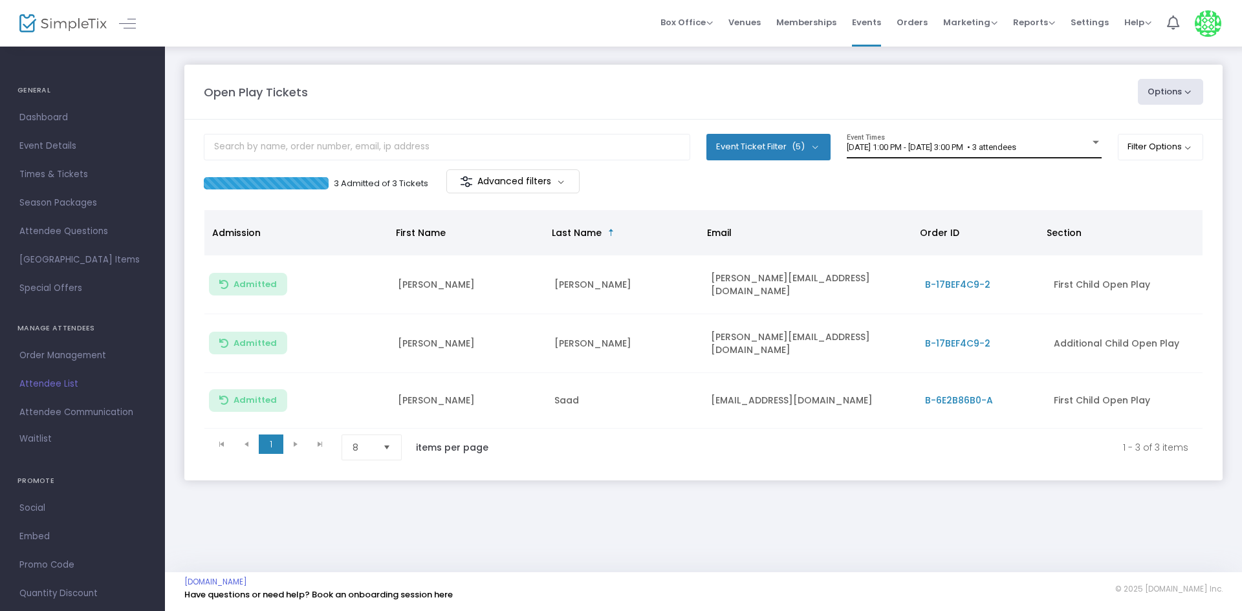
click at [911, 157] on div "[DATE] 1:00 PM - [DATE] 3:00 PM • 3 attendees Event Times" at bounding box center [973, 146] width 255 height 25
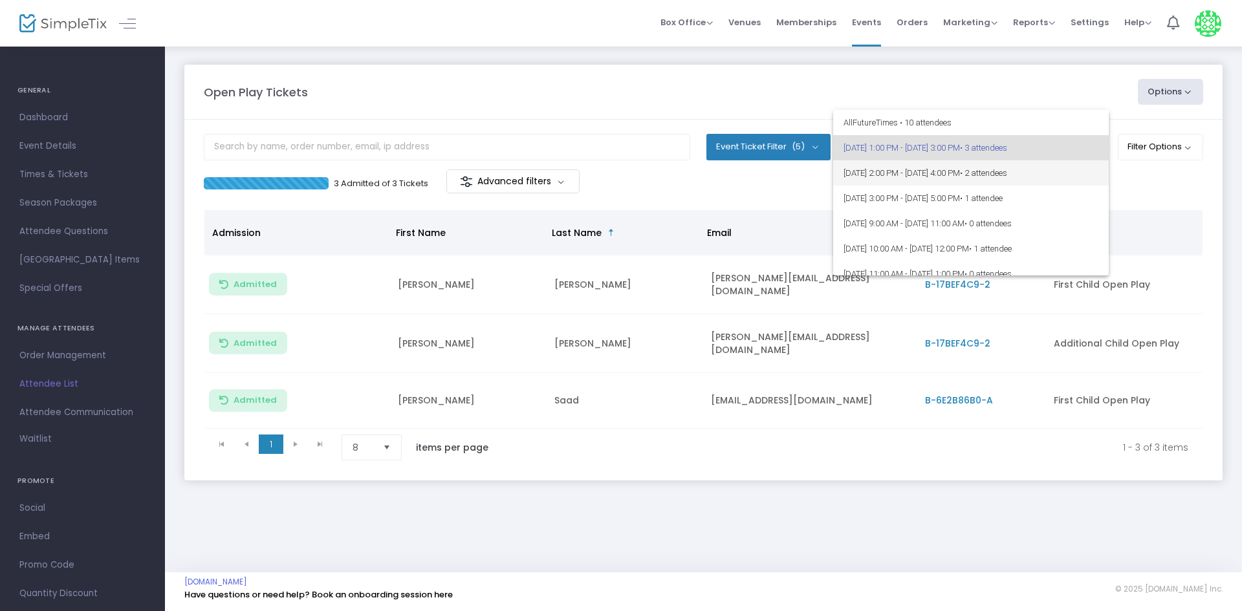
click at [909, 182] on span "[DATE] 2:00 PM - [DATE] 4:00 PM • 2 attendees" at bounding box center [970, 172] width 255 height 25
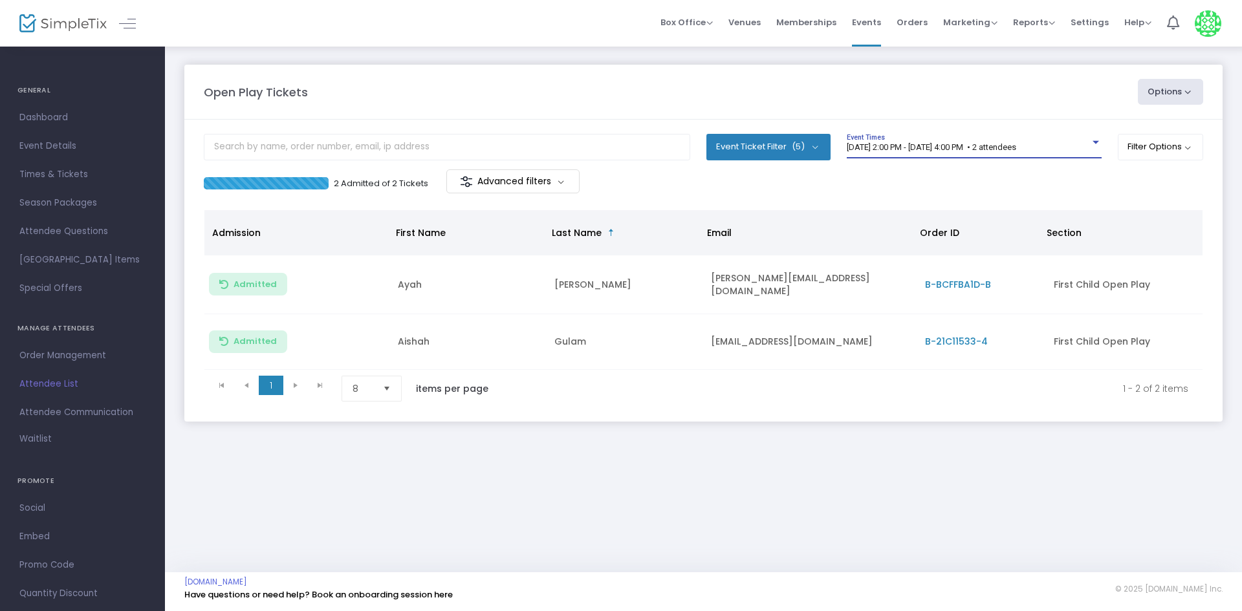
click at [944, 135] on div "[DATE] 2:00 PM - [DATE] 4:00 PM • 2 attendees Event Times" at bounding box center [973, 146] width 255 height 25
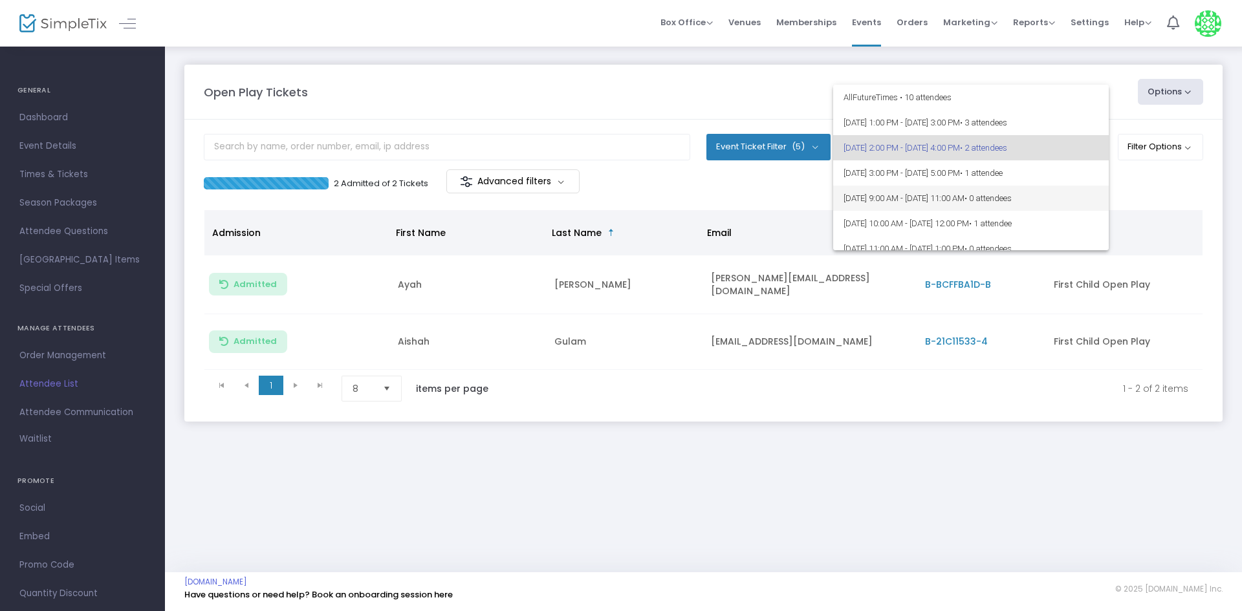
click at [953, 189] on span "[DATE] 9:00 AM - [DATE] 11:00 AM • 0 attendees" at bounding box center [970, 198] width 255 height 25
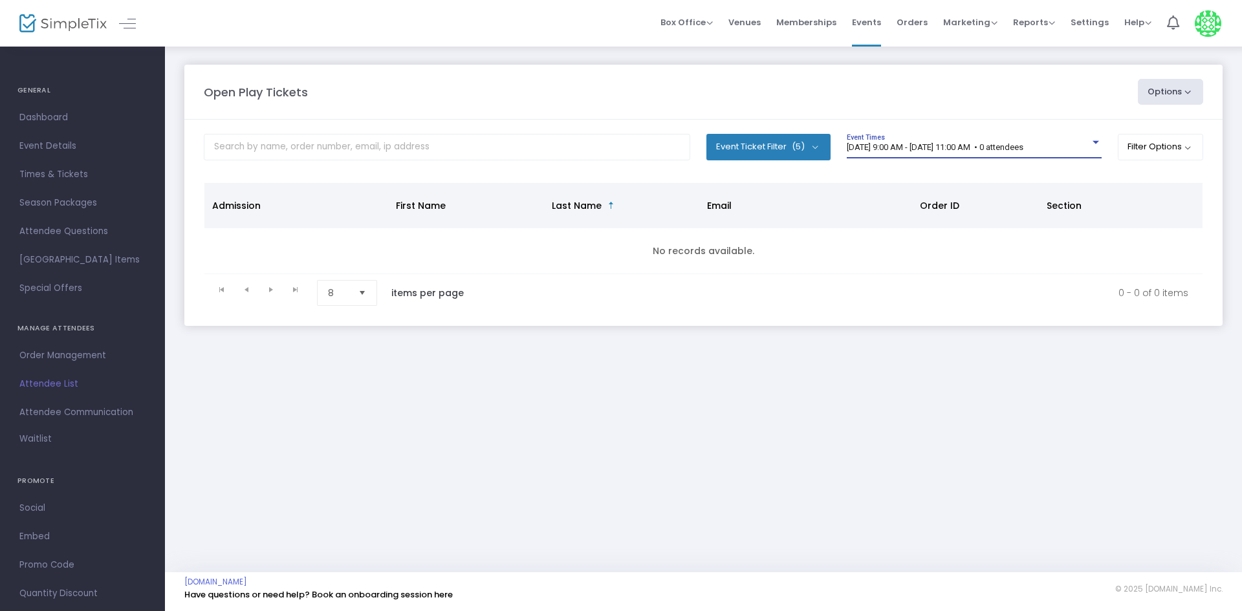
click at [971, 171] on m-panel-content "Event Ticket Filter (5) Select All First Child Open Play Additional Child Open …" at bounding box center [703, 223] width 1038 height 206
click at [924, 148] on span "[DATE] 9:00 AM - [DATE] 11:00 AM • 0 attendees" at bounding box center [934, 147] width 177 height 10
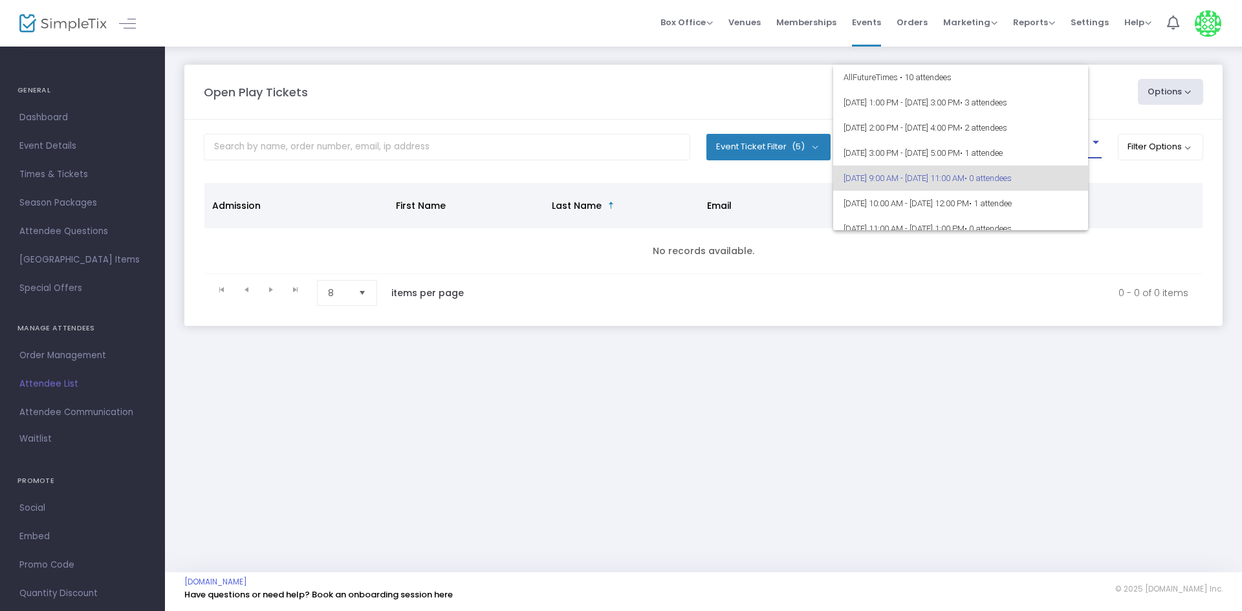
scroll to position [31, 0]
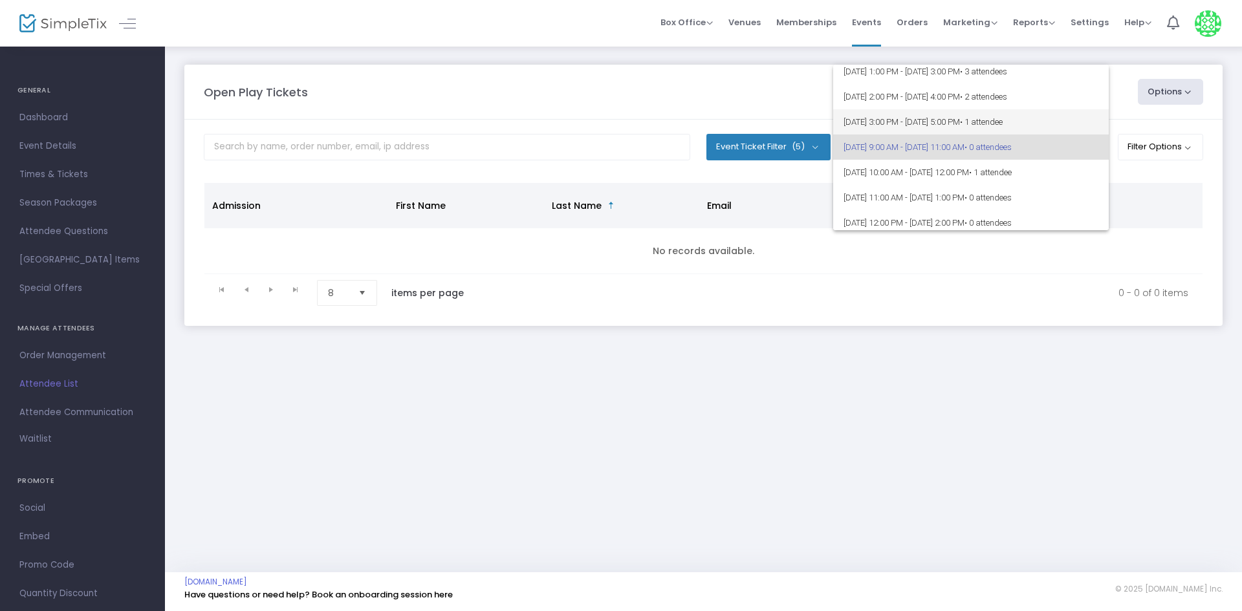
click at [920, 112] on span "[DATE] 3:00 PM - [DATE] 5:00 PM • 1 attendee" at bounding box center [970, 121] width 255 height 25
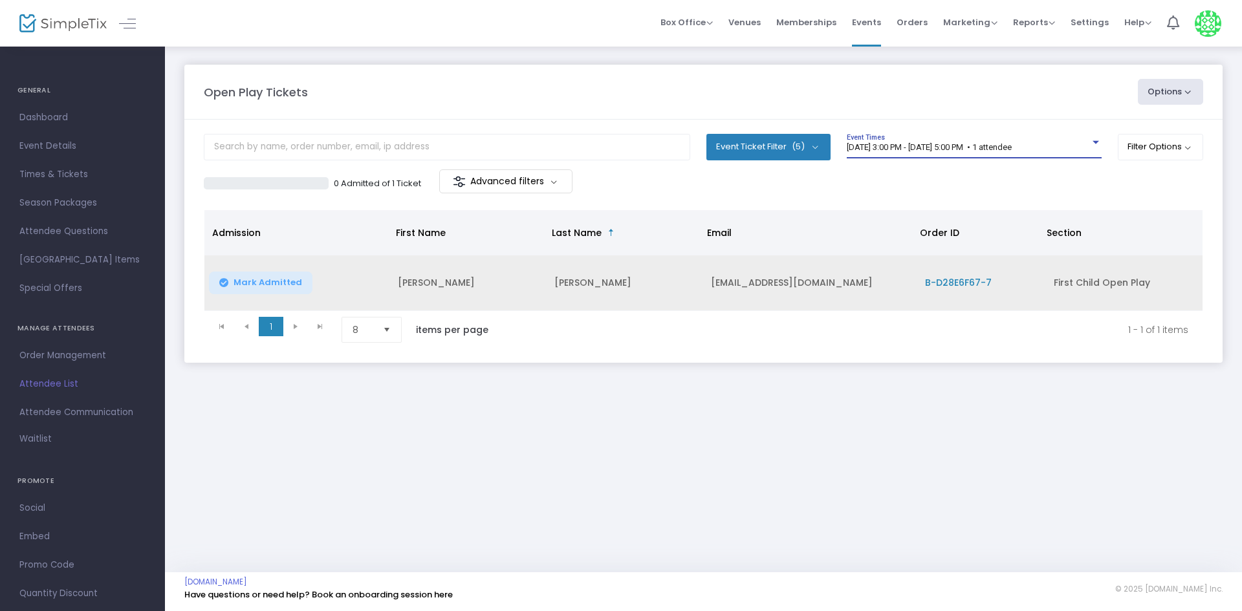
click at [257, 283] on span "Mark Admitted" at bounding box center [267, 282] width 69 height 10
